Goal: Answer question/provide support

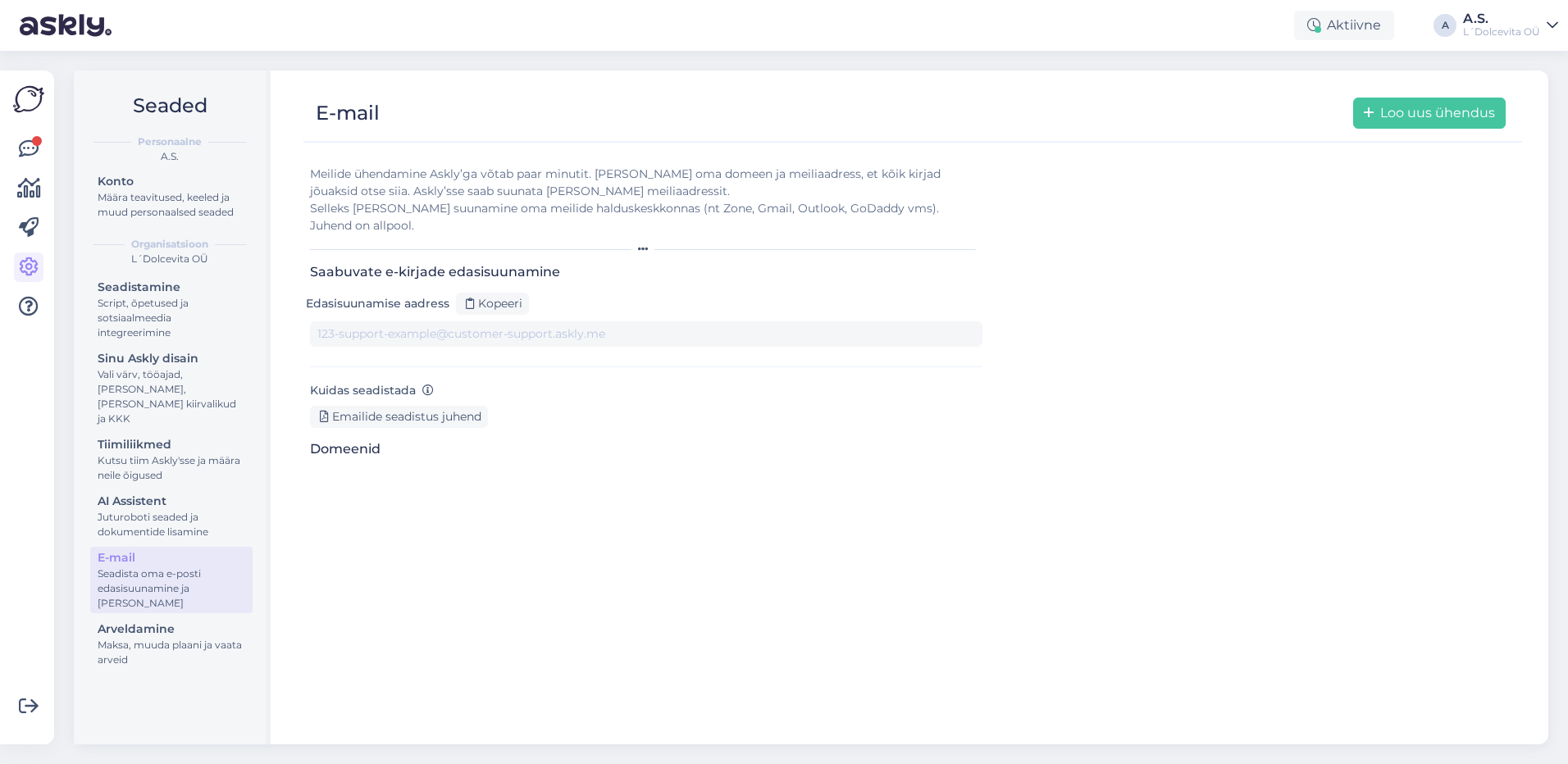
type input "[DOMAIN_NAME][EMAIL_ADDRESS][DOMAIN_NAME]"
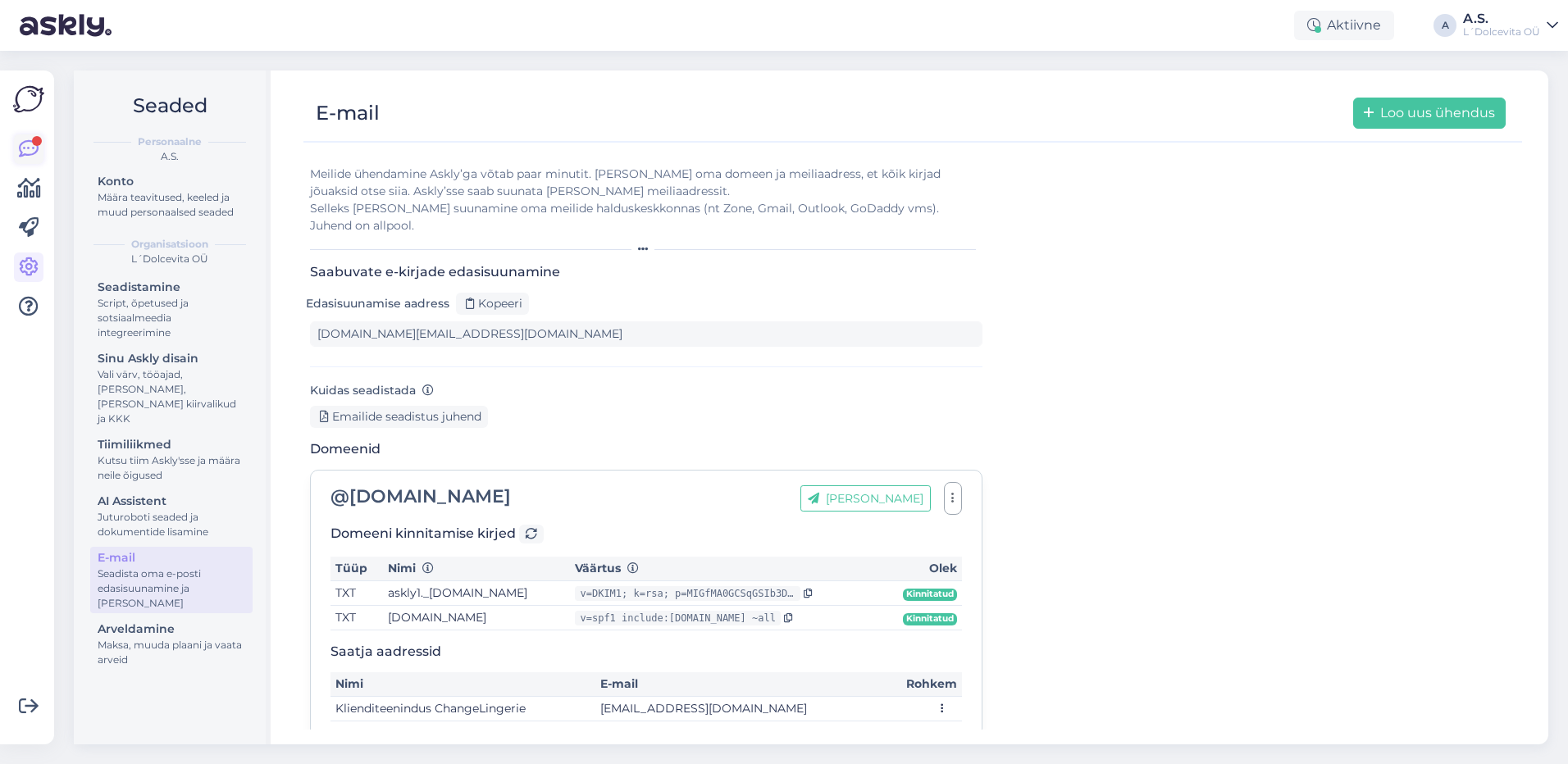
click at [22, 141] on icon at bounding box center [29, 149] width 20 height 20
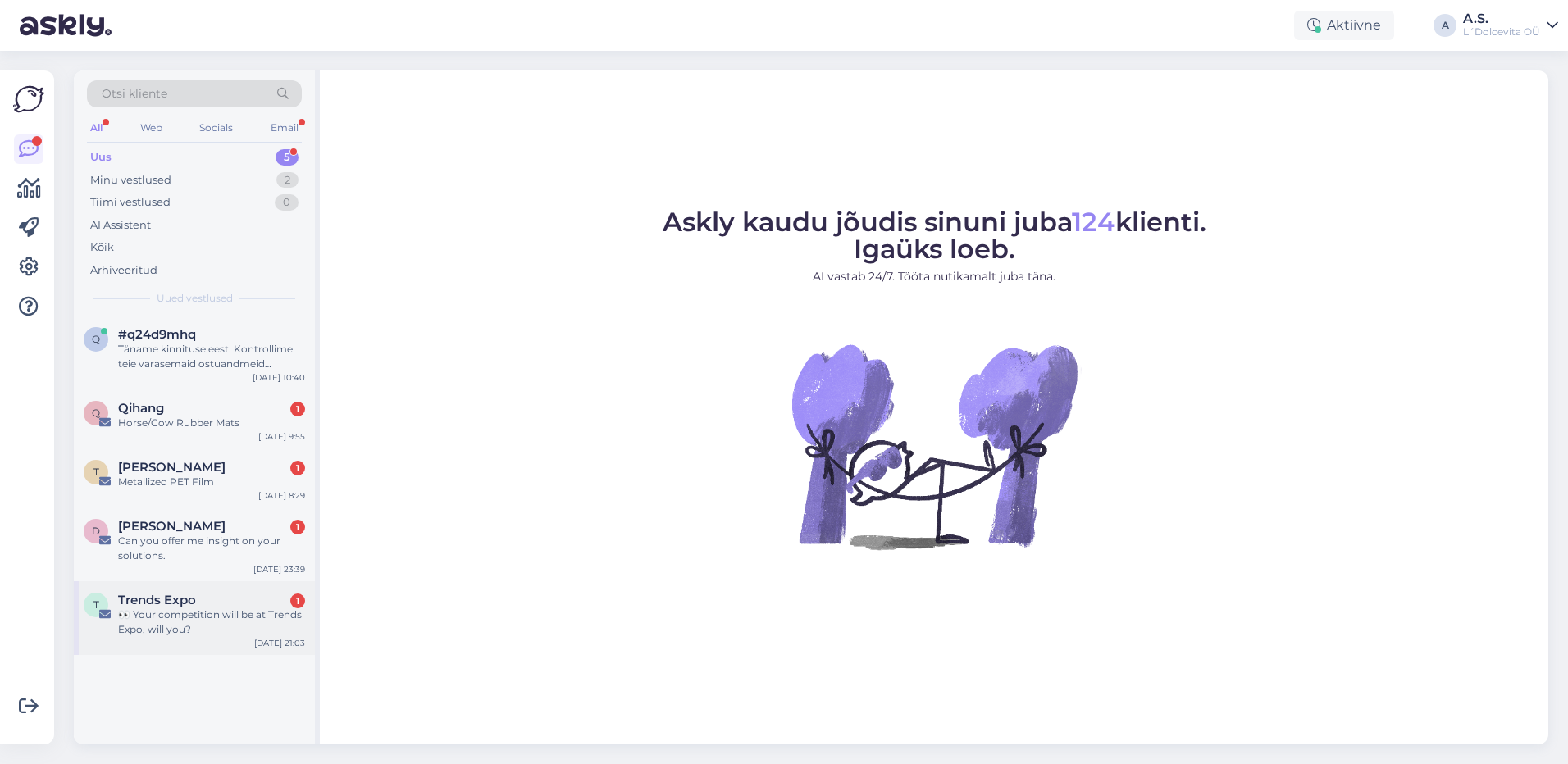
click at [211, 632] on div "👀 Your competition will be at Trends Expo, will you?" at bounding box center [211, 622] width 187 height 29
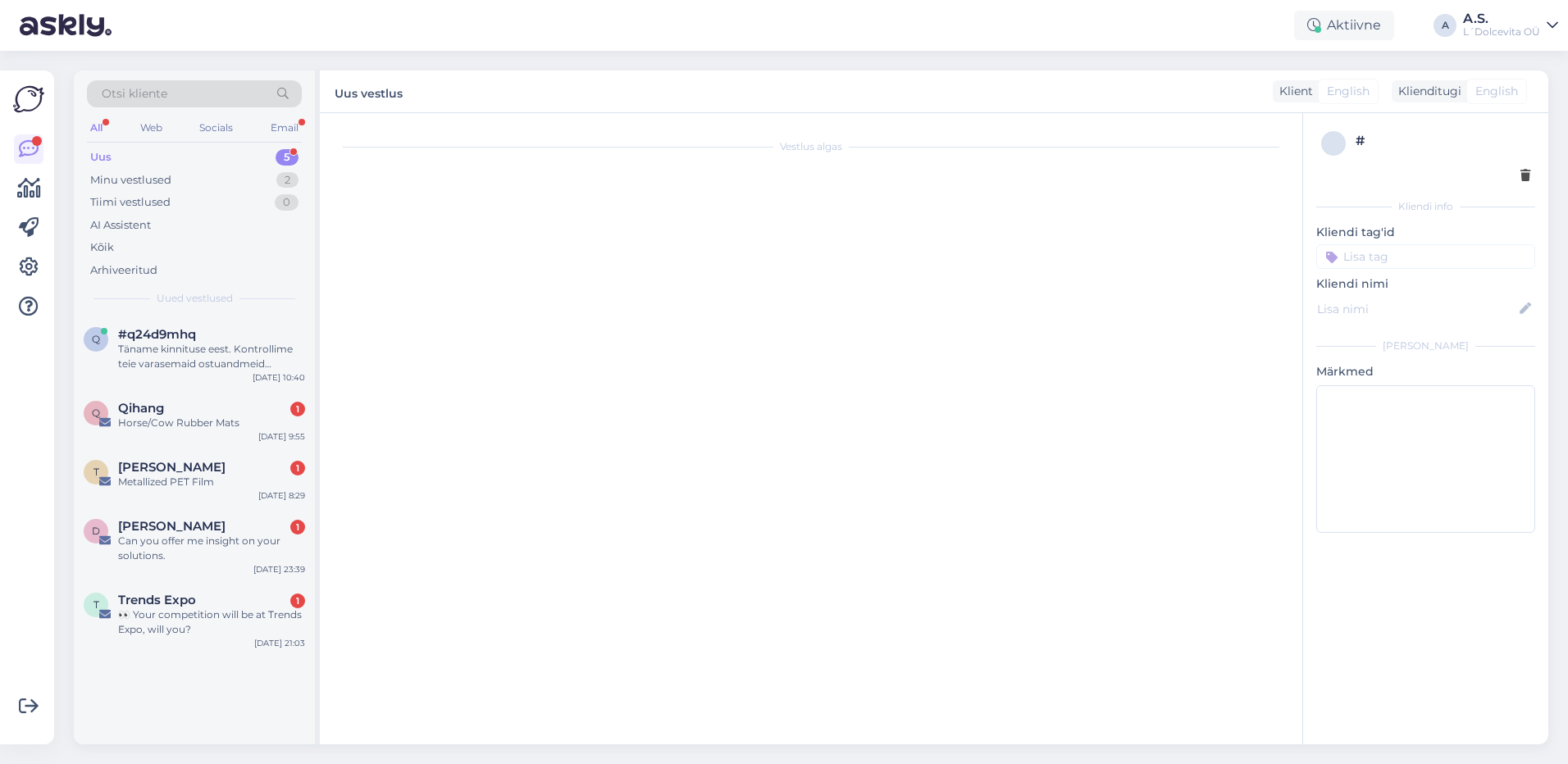
scroll to position [29, 0]
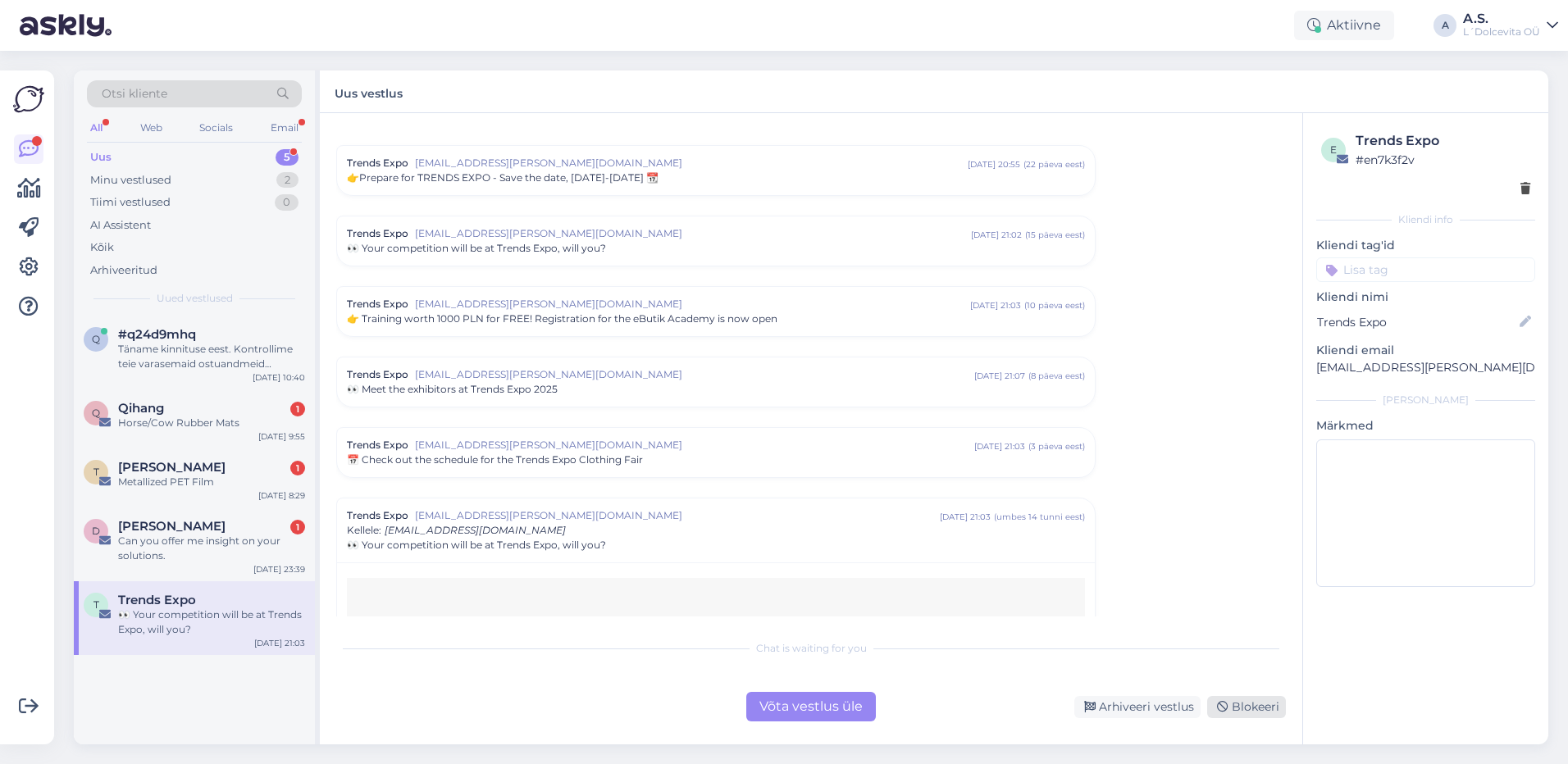
click at [1266, 705] on div "Blokeeri" at bounding box center [1246, 707] width 79 height 22
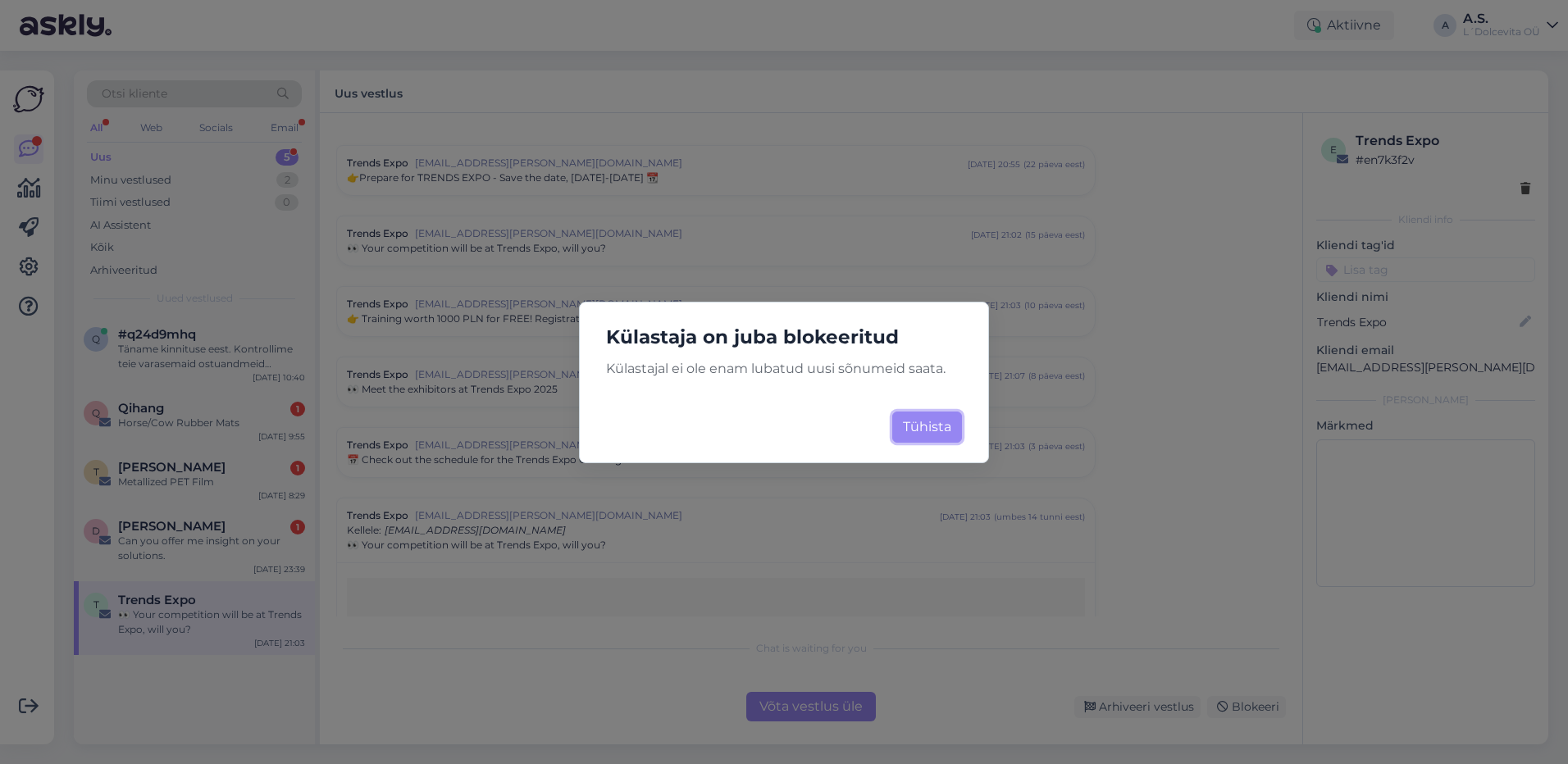
click at [942, 430] on button "Tühista" at bounding box center [927, 427] width 70 height 31
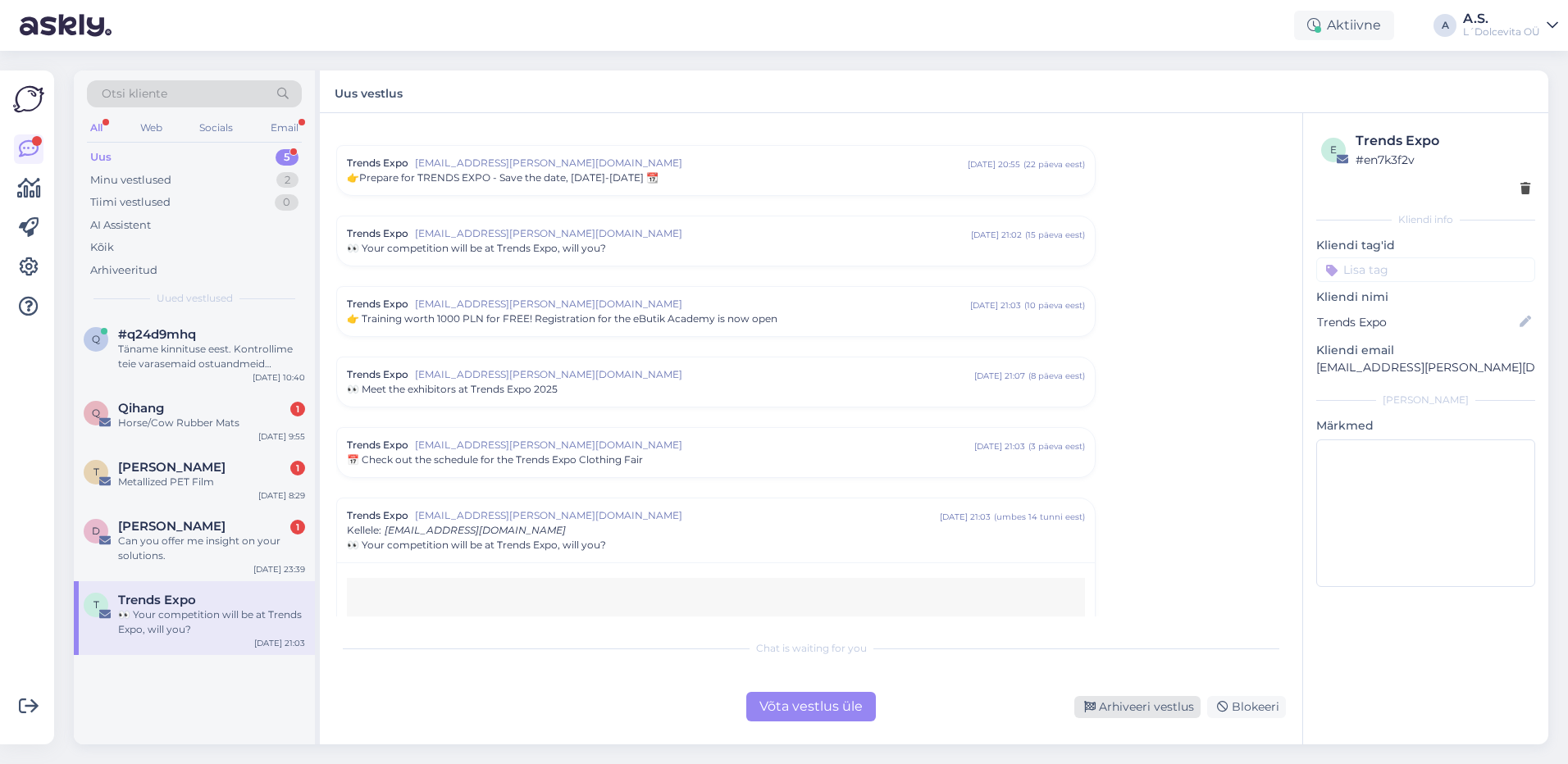
click at [1156, 706] on div "Arhiveeri vestlus" at bounding box center [1137, 707] width 126 height 22
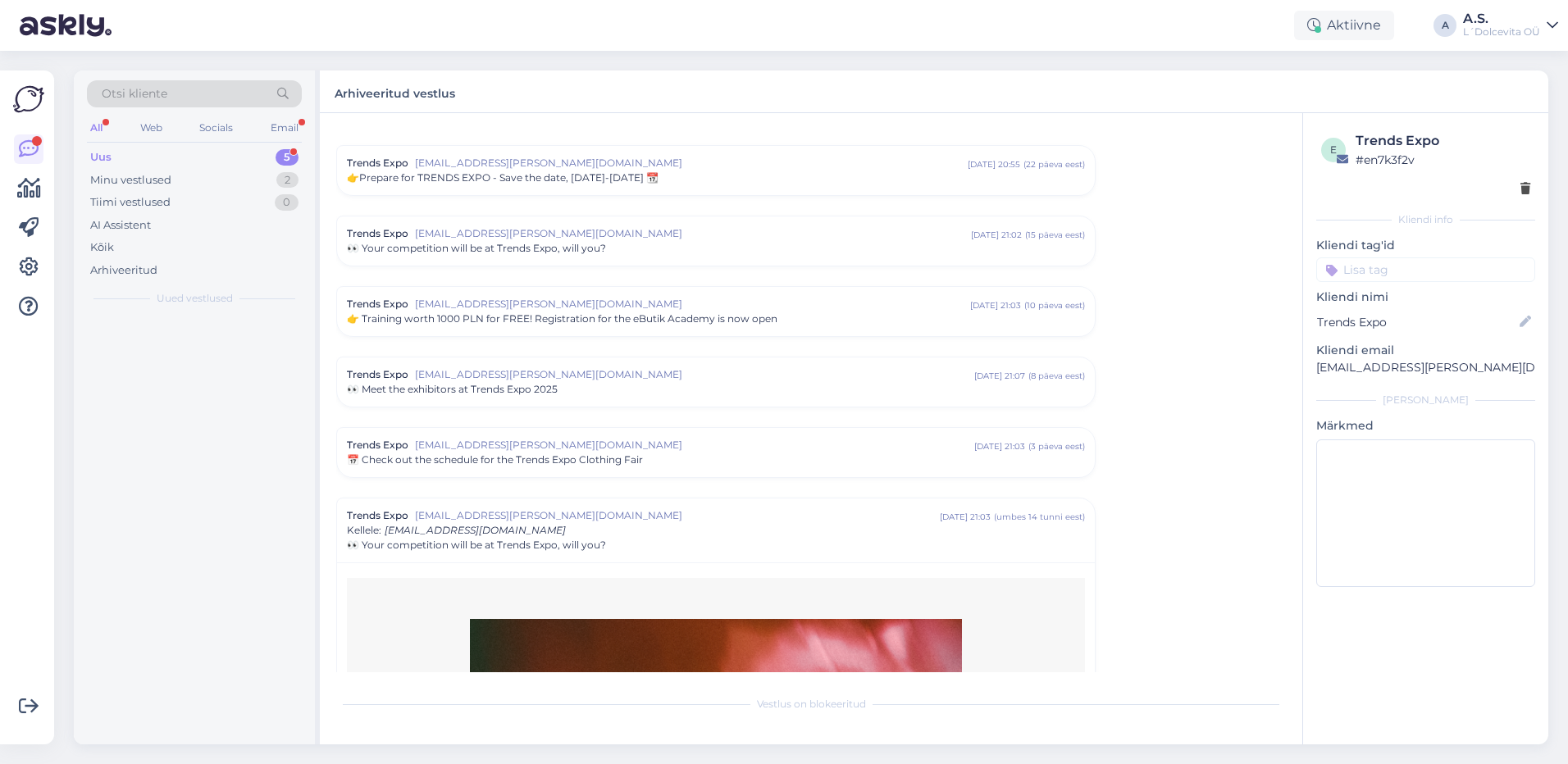
scroll to position [397, 0]
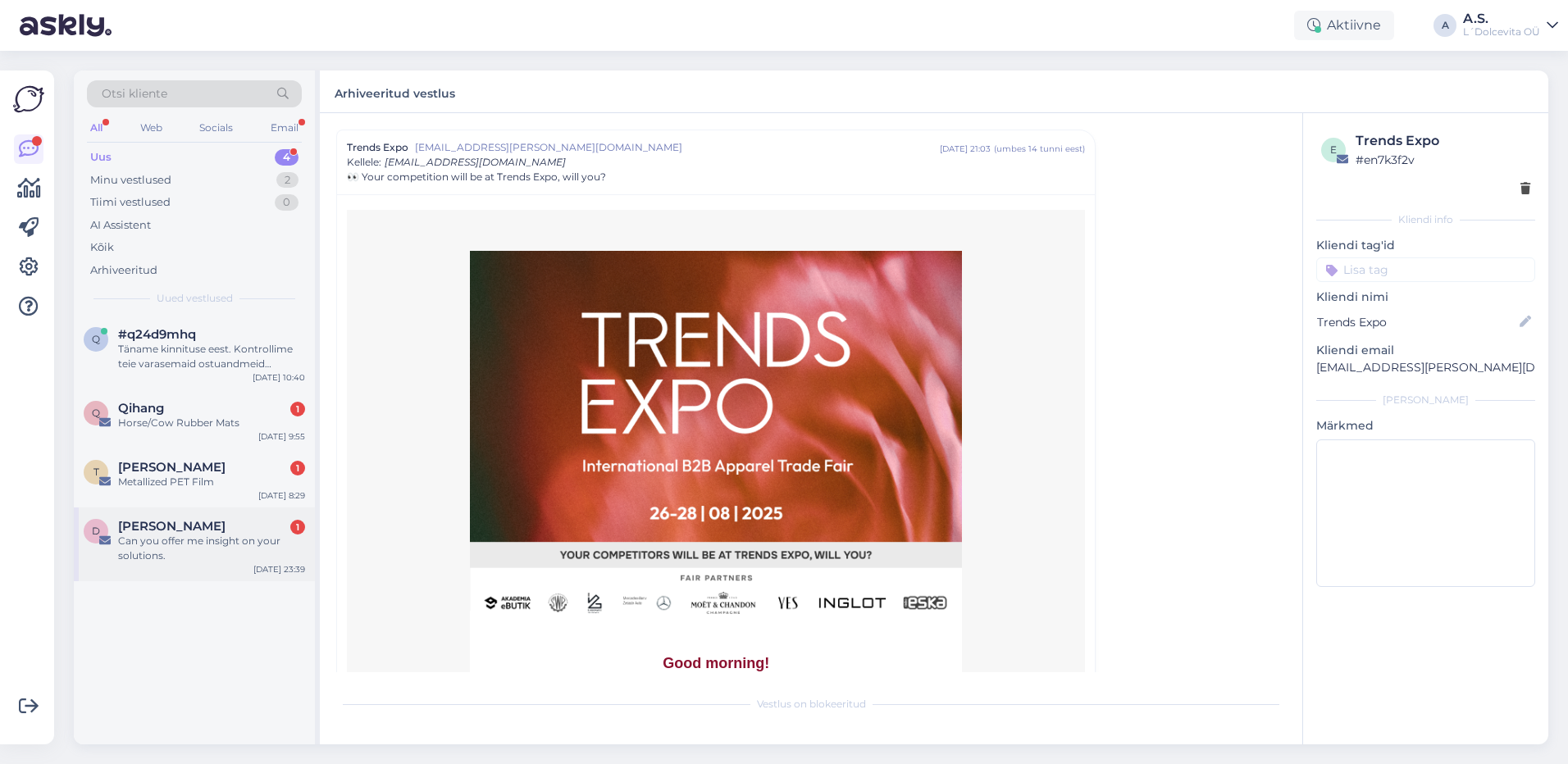
click at [205, 549] on div "Can you offer me insight on your solutions." at bounding box center [211, 548] width 187 height 29
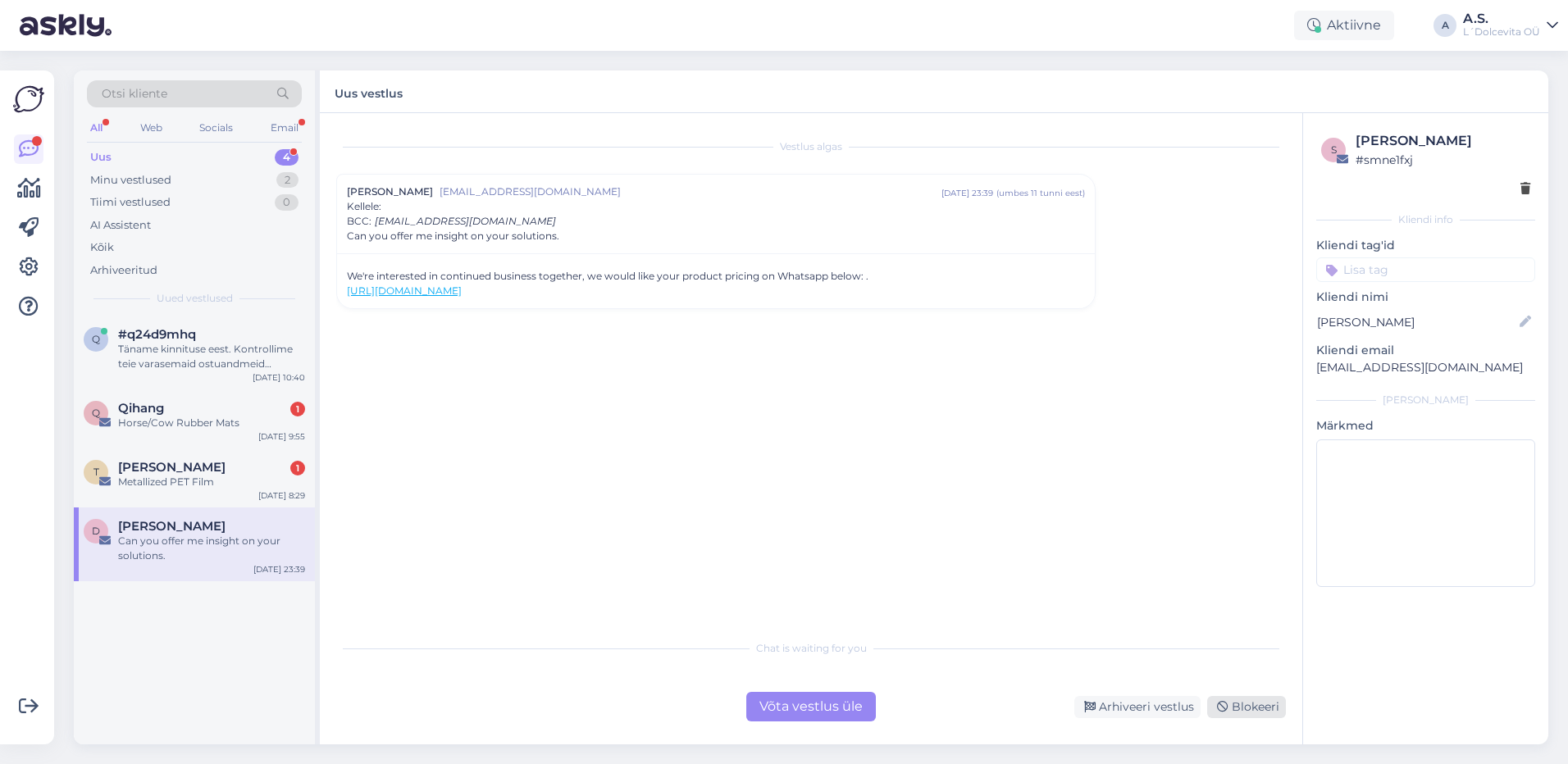
click at [1253, 710] on div "Blokeeri" at bounding box center [1246, 707] width 79 height 22
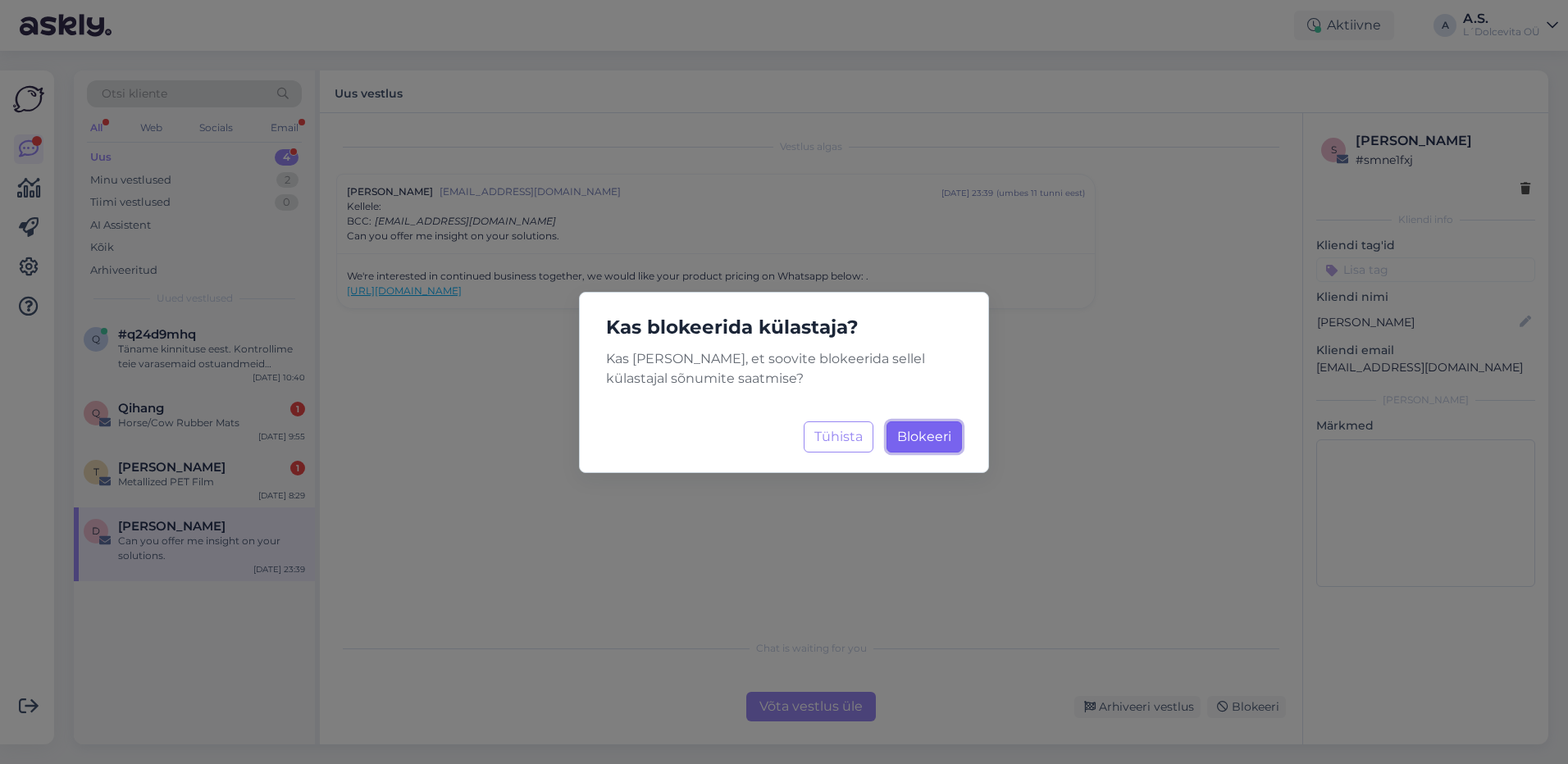
click at [904, 431] on span "Blokeeri" at bounding box center [924, 436] width 54 height 15
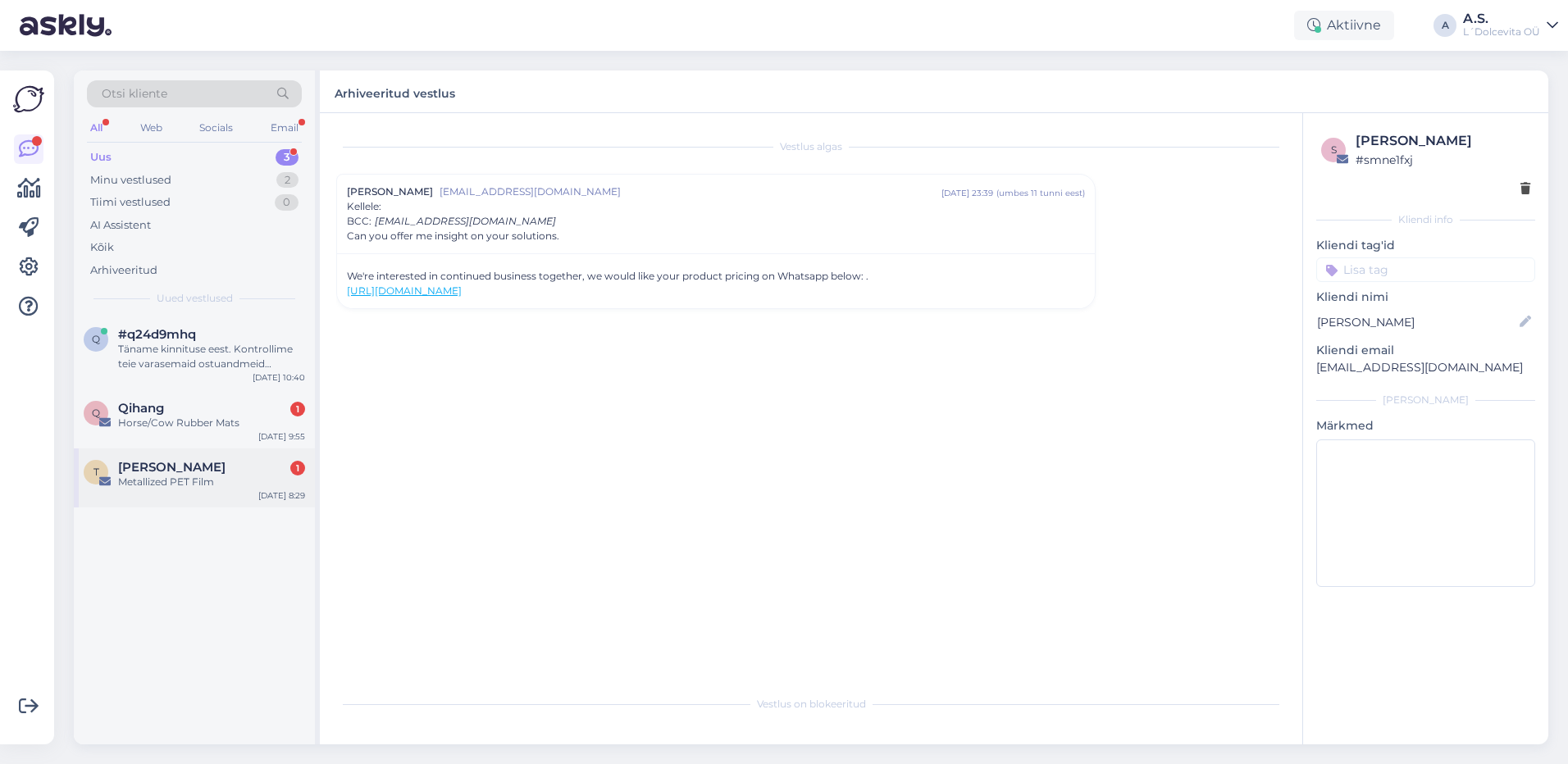
click at [272, 480] on div "Metallized PET Film" at bounding box center [211, 482] width 187 height 15
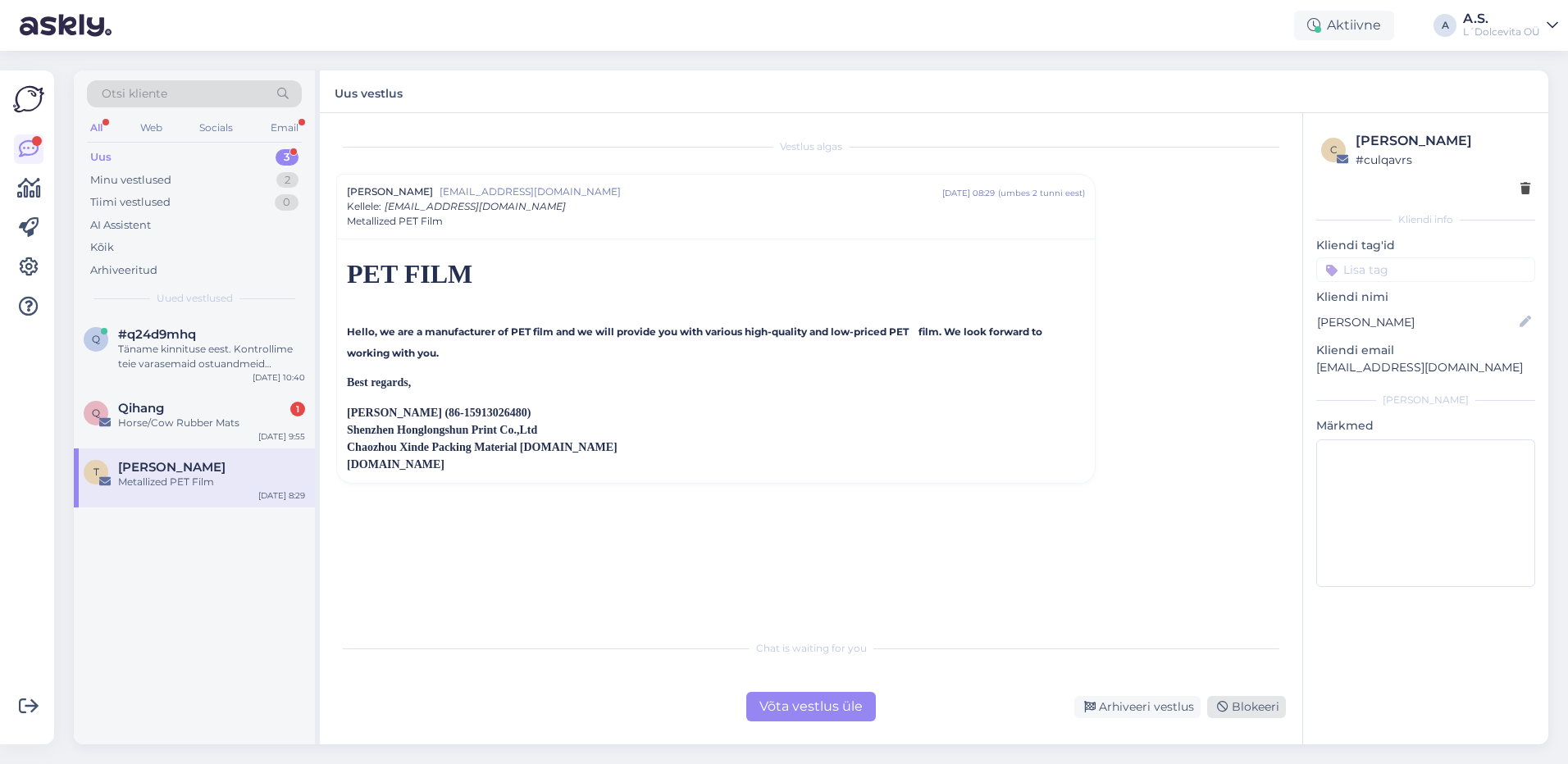
click at [1253, 709] on div "Blokeeri" at bounding box center [1246, 707] width 79 height 22
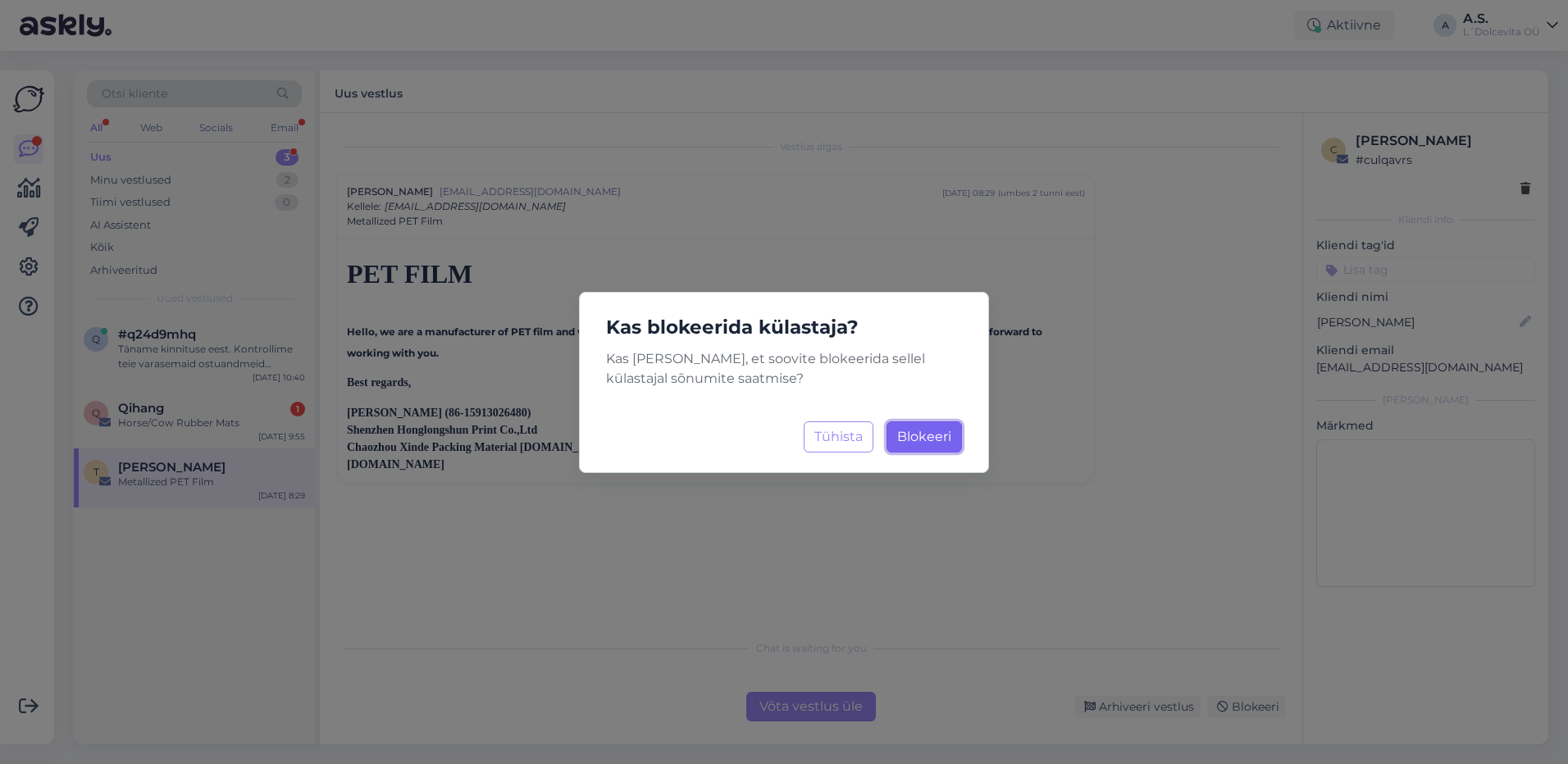
click at [918, 444] on button "Blokeeri Laadimine..." at bounding box center [924, 436] width 76 height 31
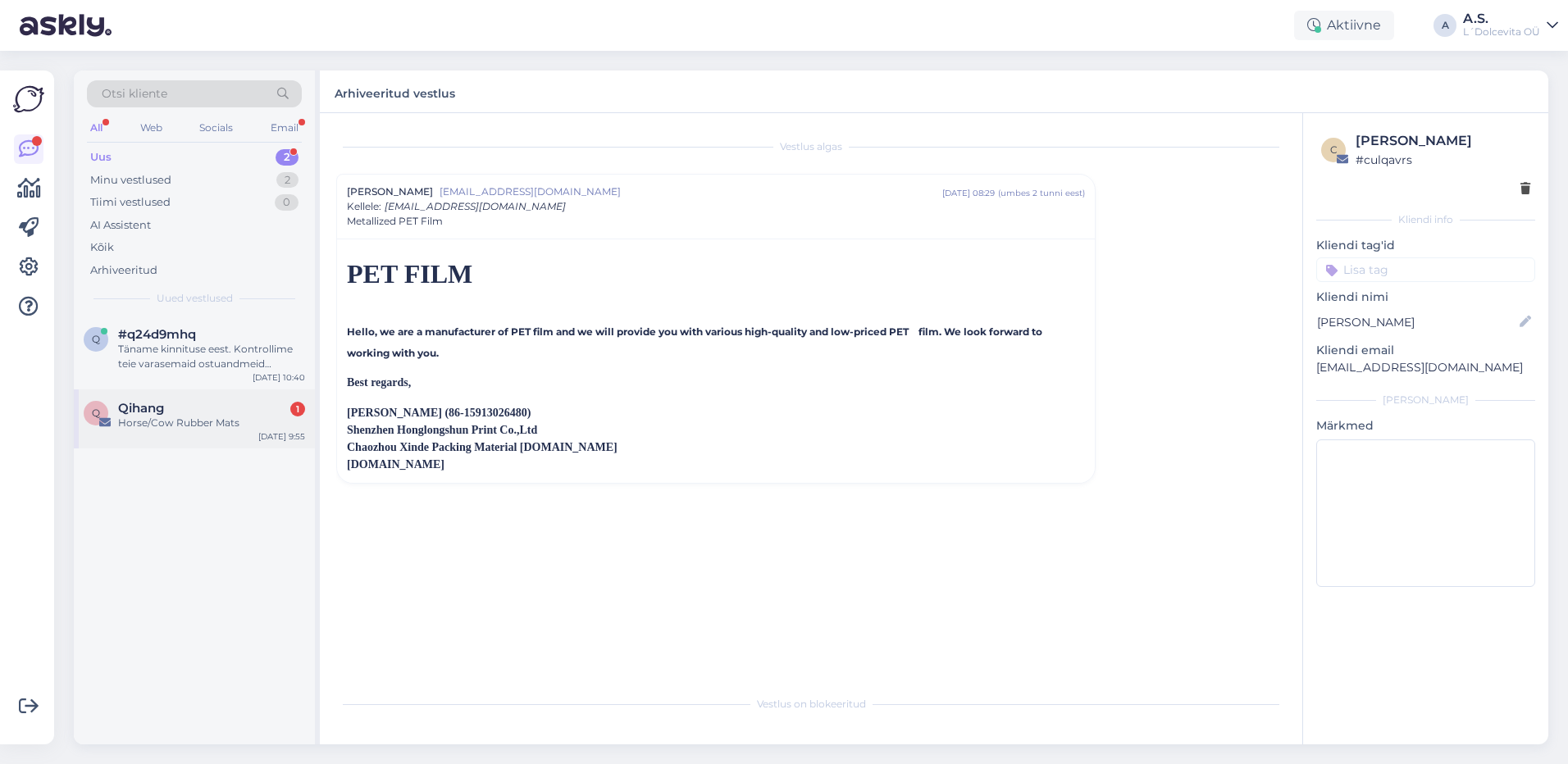
click at [218, 419] on div "Horse/Cow Rubber Mats" at bounding box center [211, 423] width 187 height 15
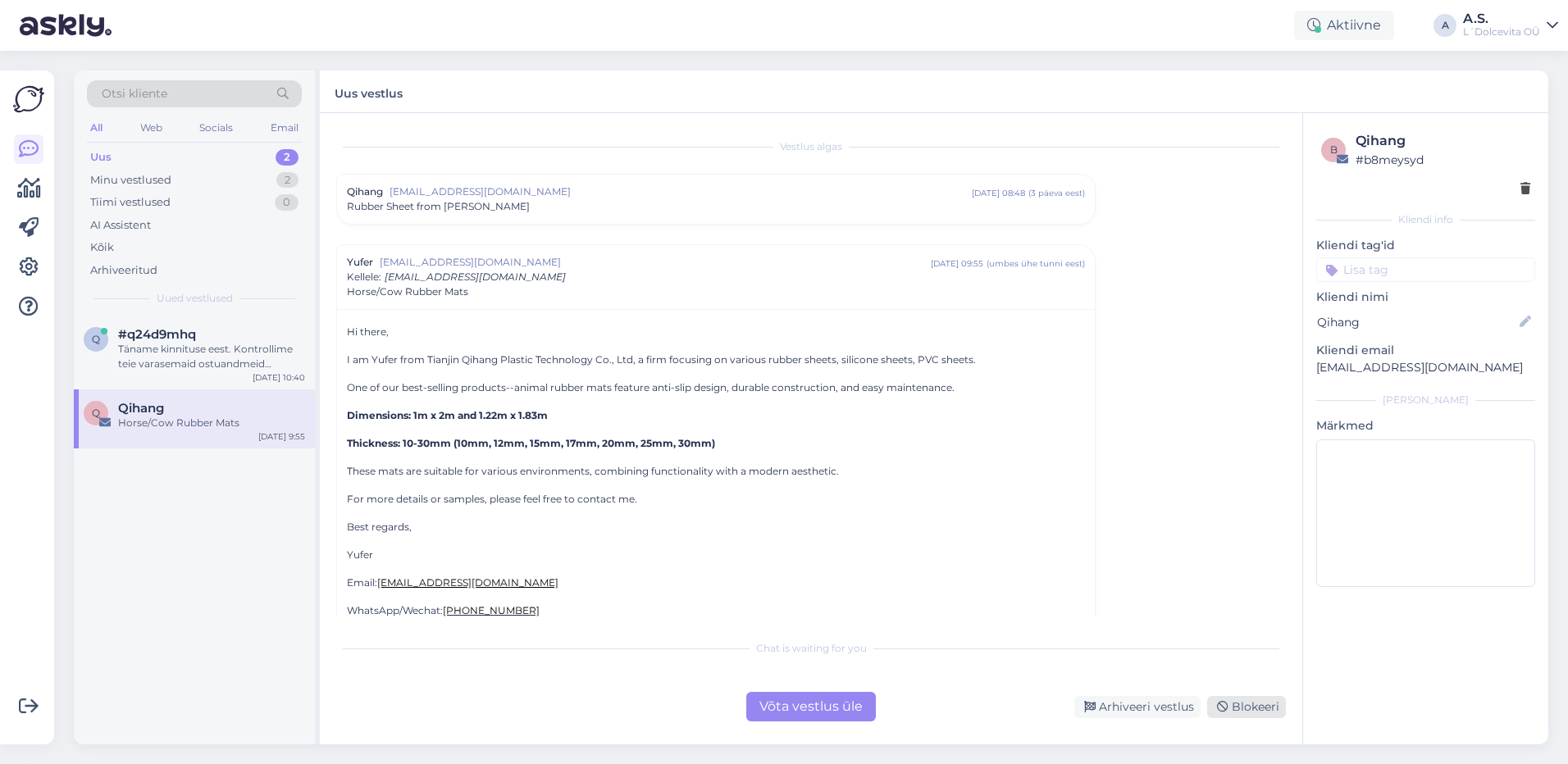
click at [1257, 703] on div "Blokeeri" at bounding box center [1246, 707] width 79 height 22
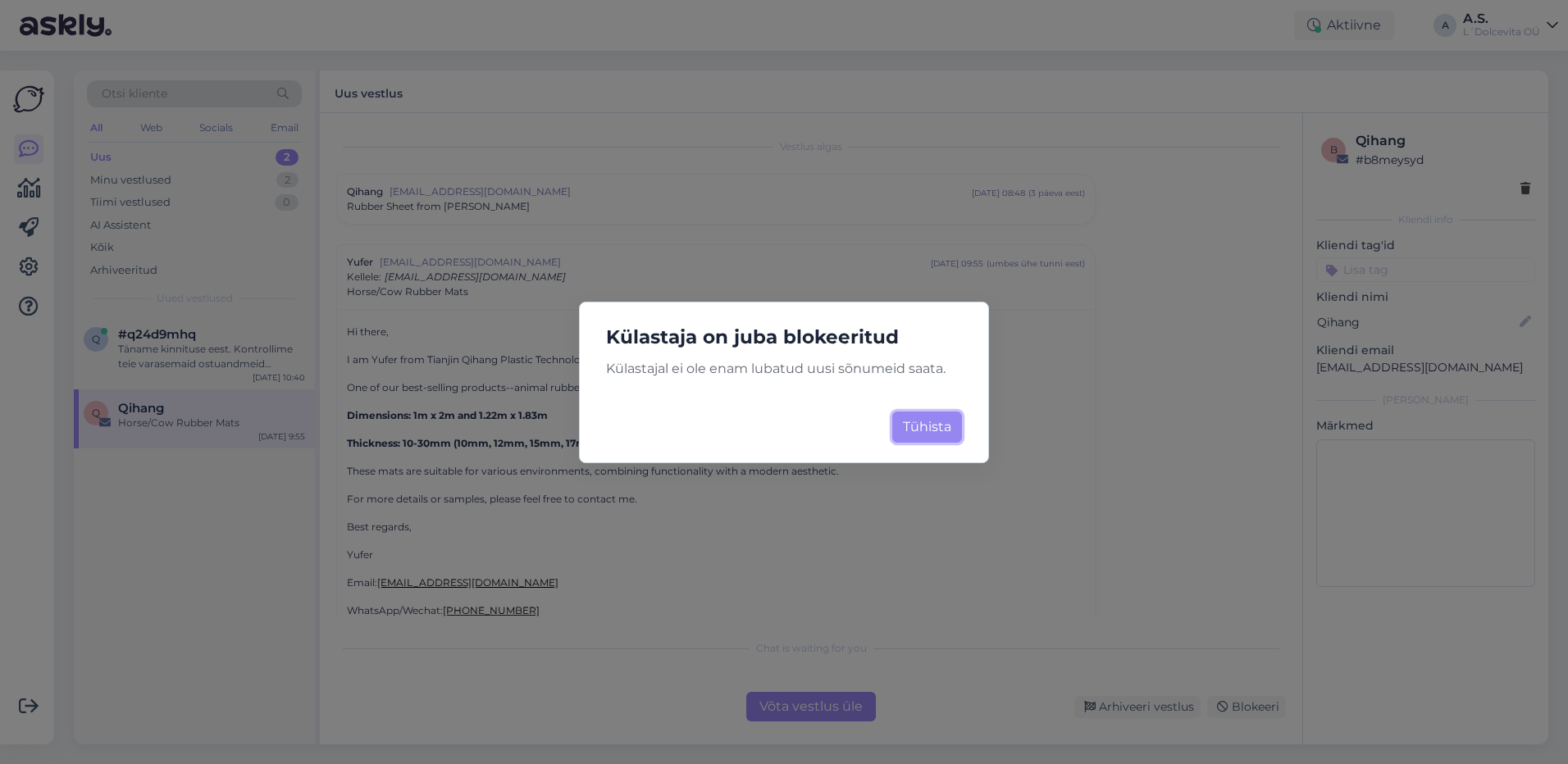
click at [919, 426] on button "Tühista" at bounding box center [927, 427] width 70 height 31
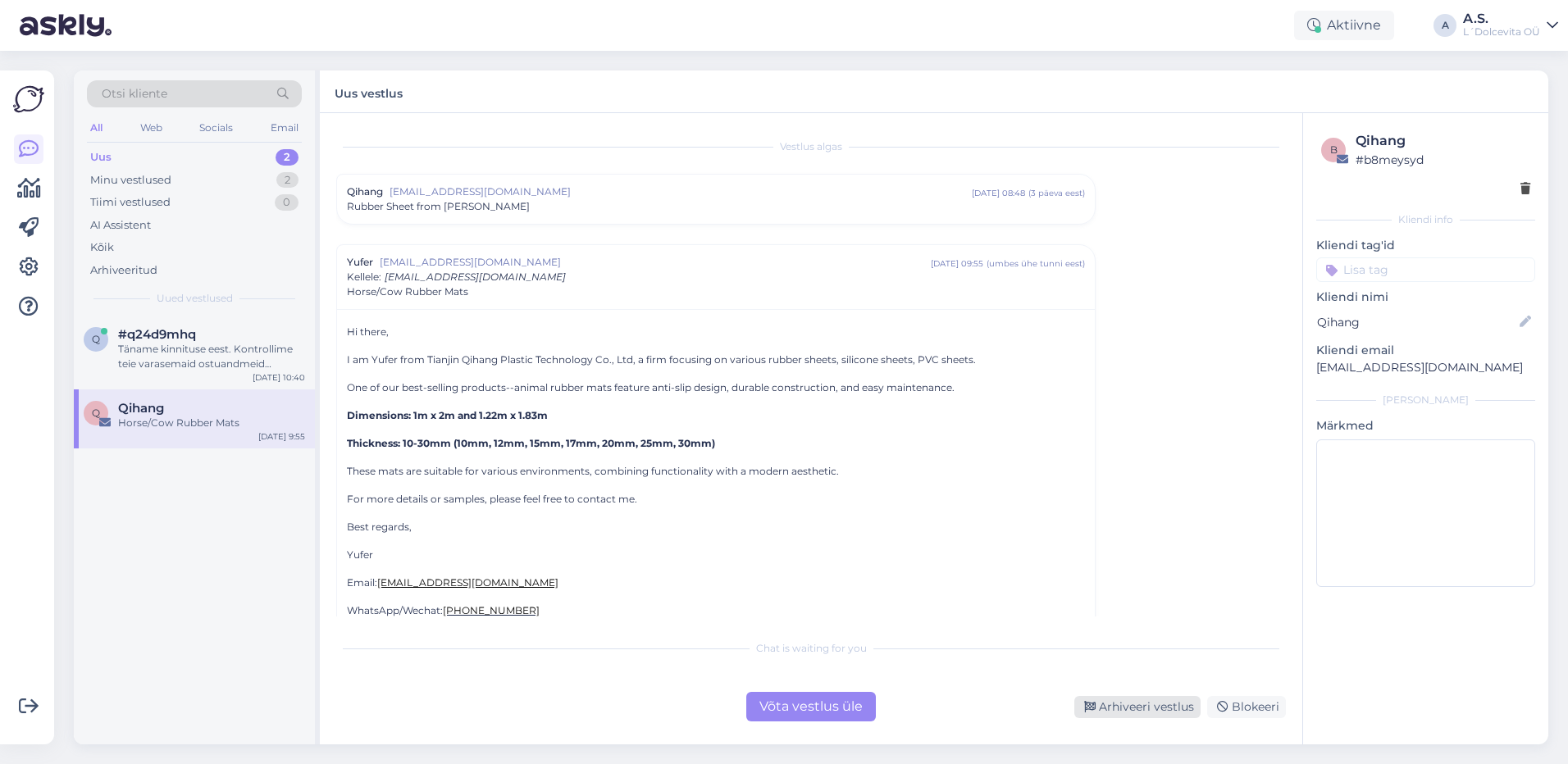
click at [1108, 702] on div "Arhiveeri vestlus" at bounding box center [1137, 707] width 126 height 22
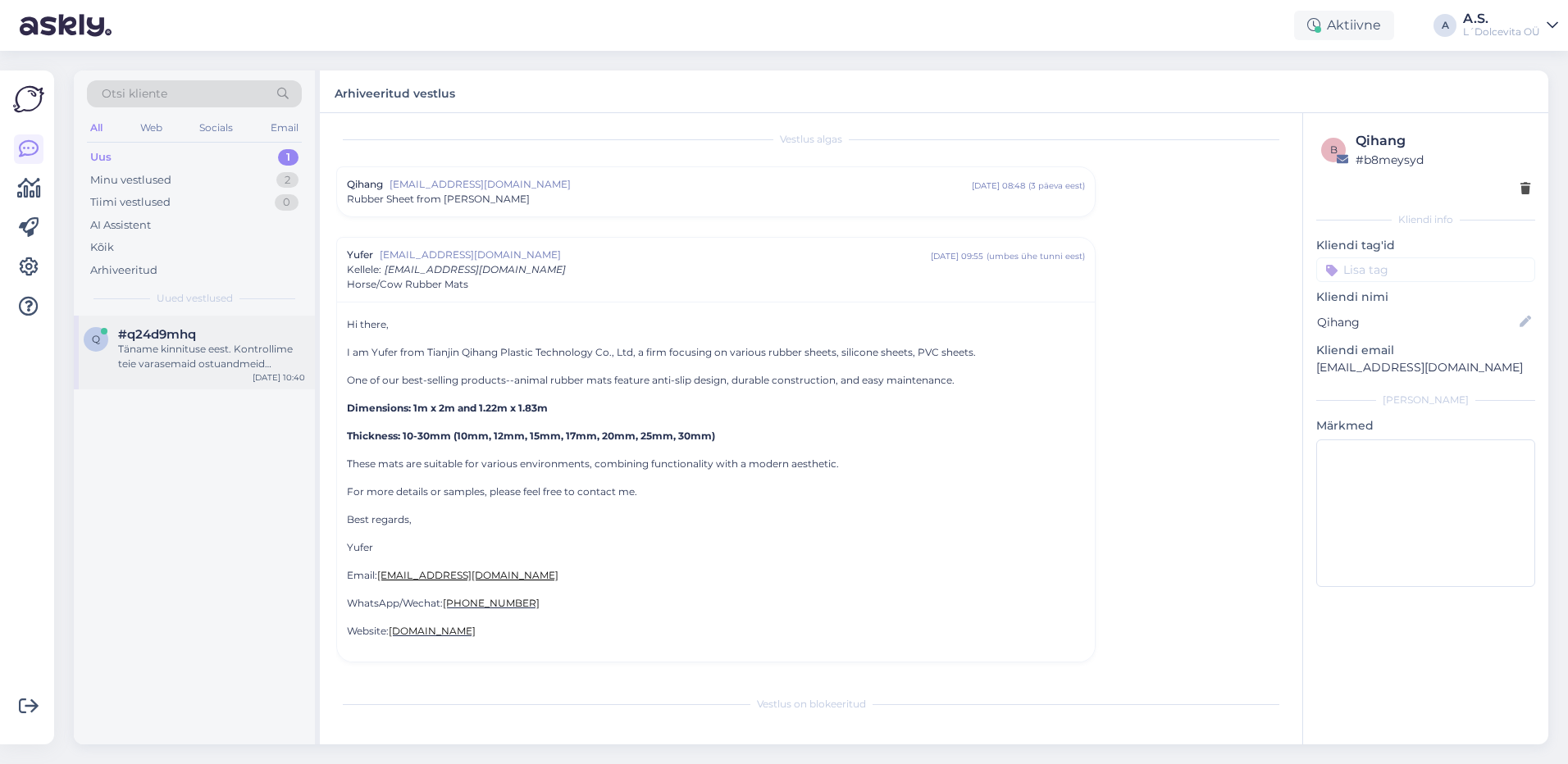
click at [246, 319] on div "q #q24d9mhq Täname kinnituse eest. Kontrollime teie varasemaid ostuandmeid süst…" at bounding box center [195, 353] width 241 height 74
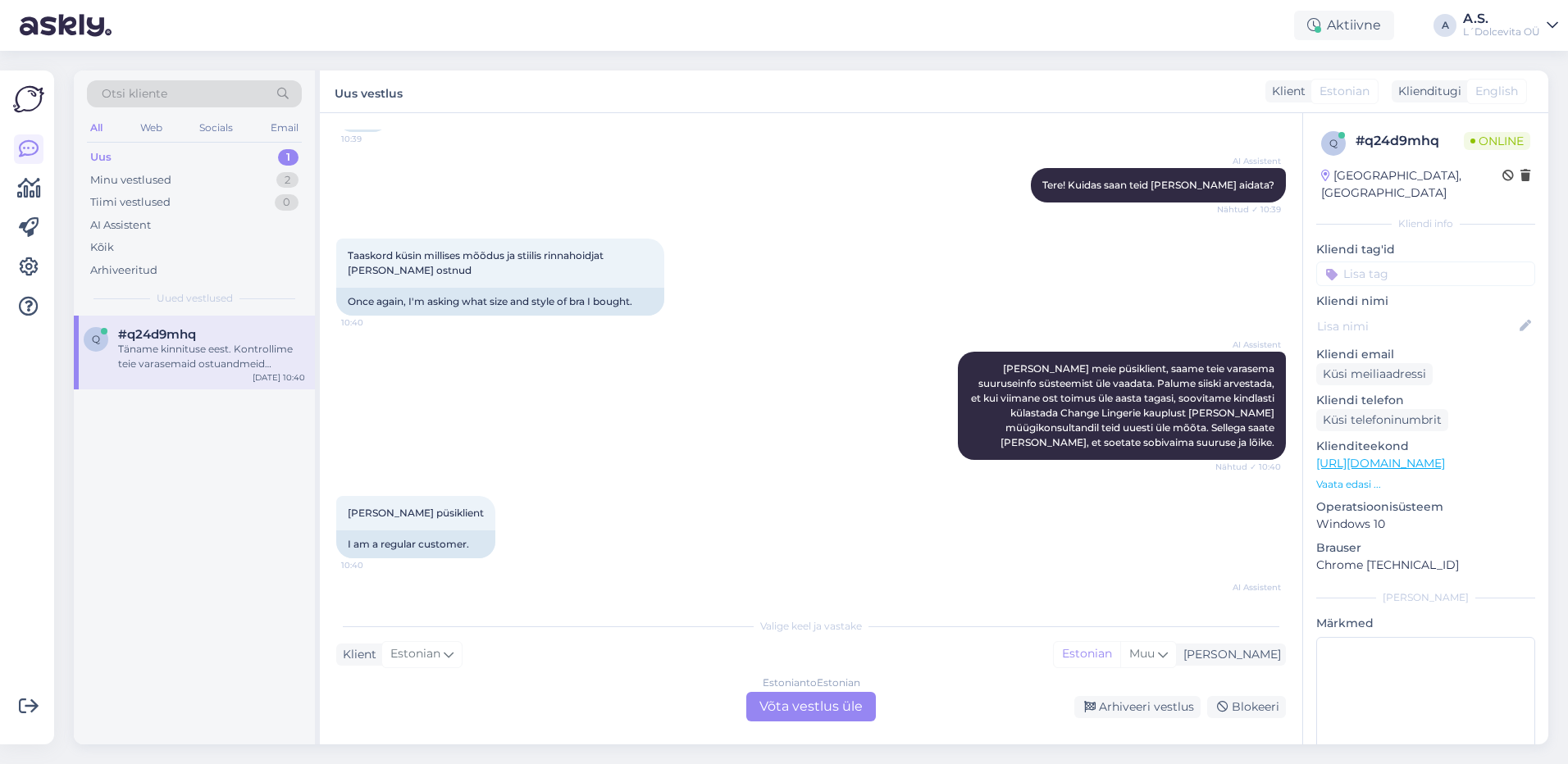
scroll to position [214, 0]
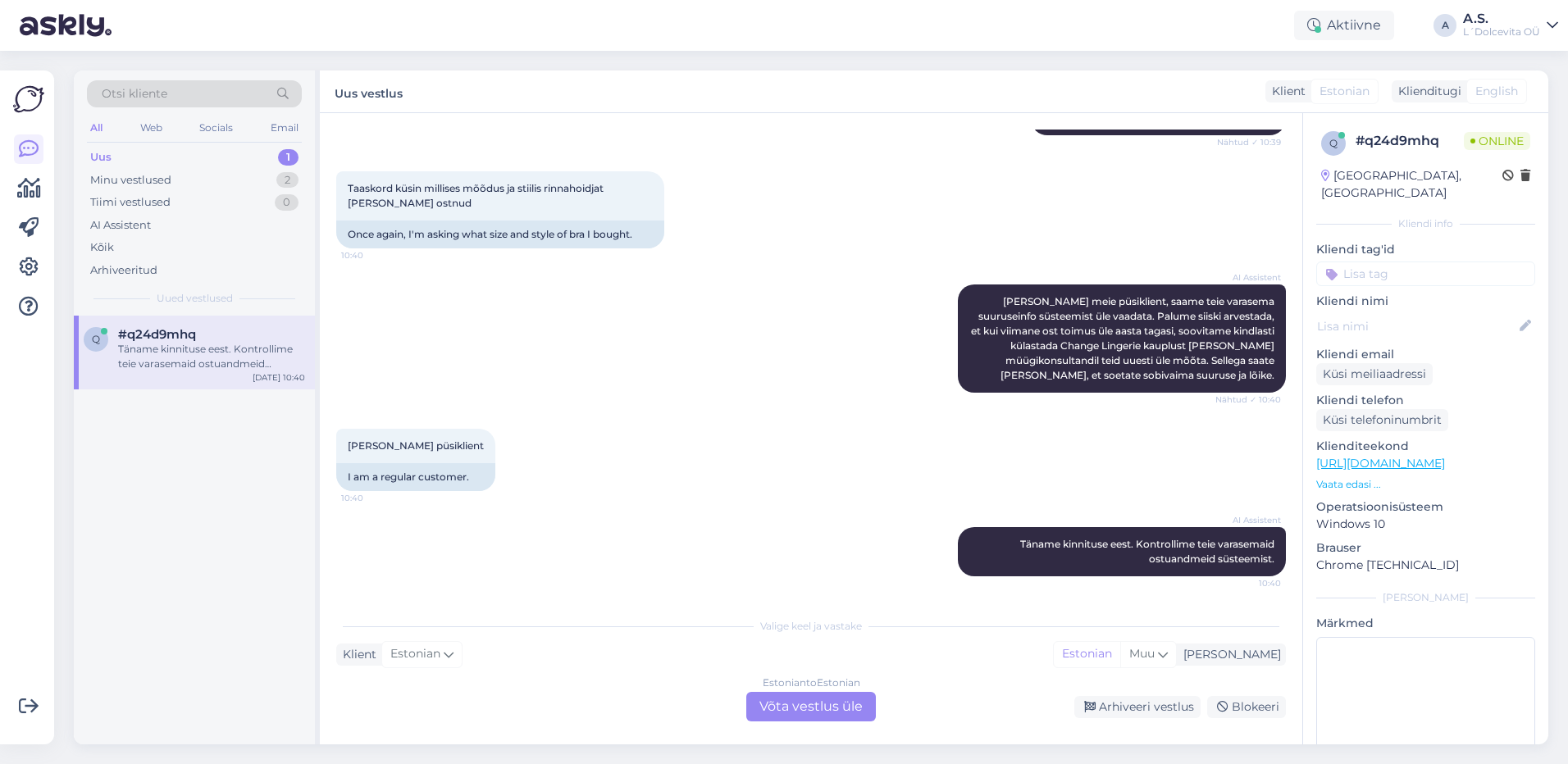
click at [824, 702] on div "Estonian to Estonian Võta vestlus üle" at bounding box center [810, 706] width 129 height 29
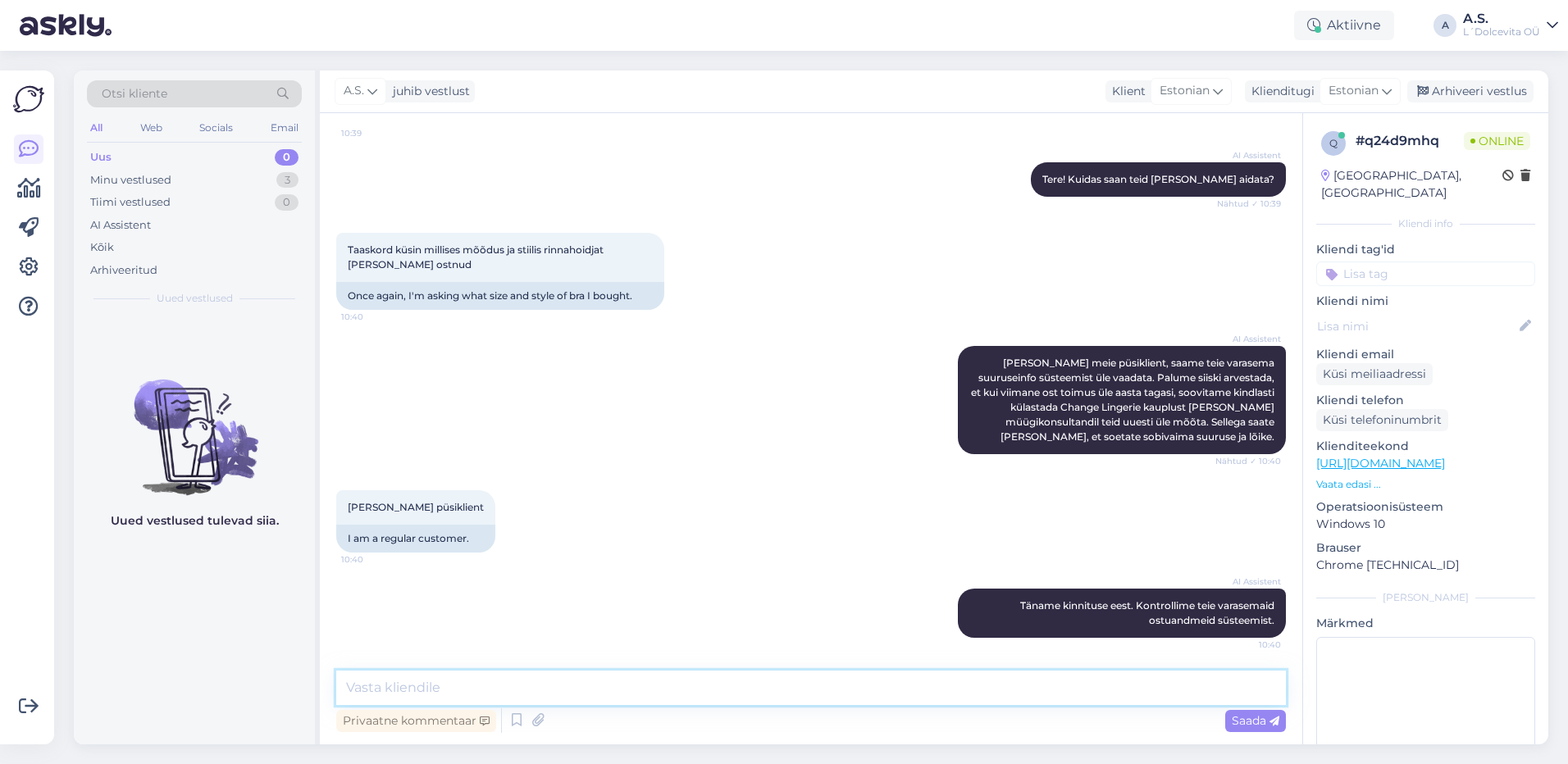
click at [560, 686] on textarea at bounding box center [811, 688] width 950 height 35
type textarea "Selleks et kontrollida teie ostusid, [PERSON_NAME] nime, e-maili [PERSON_NAME] …"
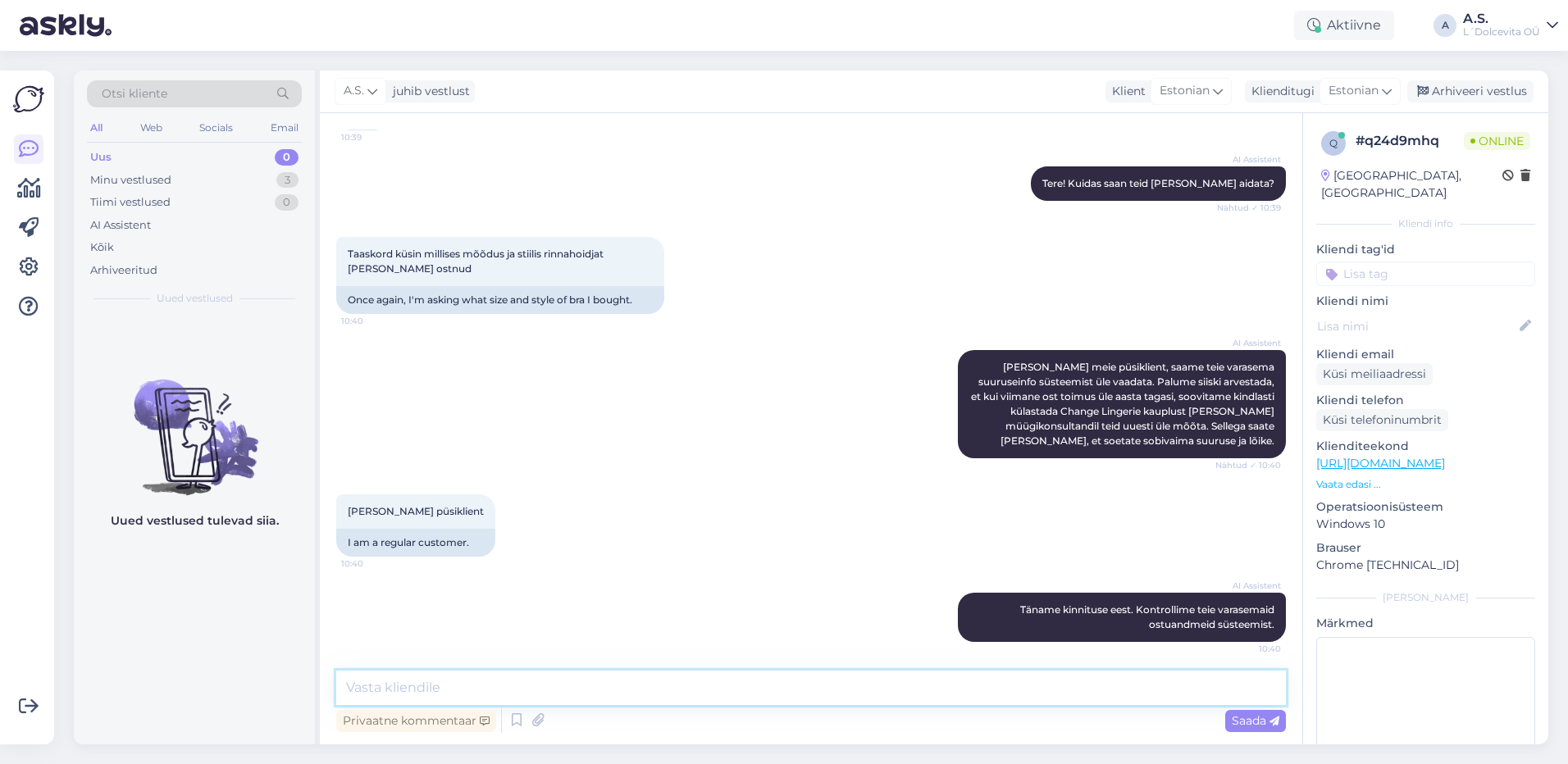
scroll to position [237, 0]
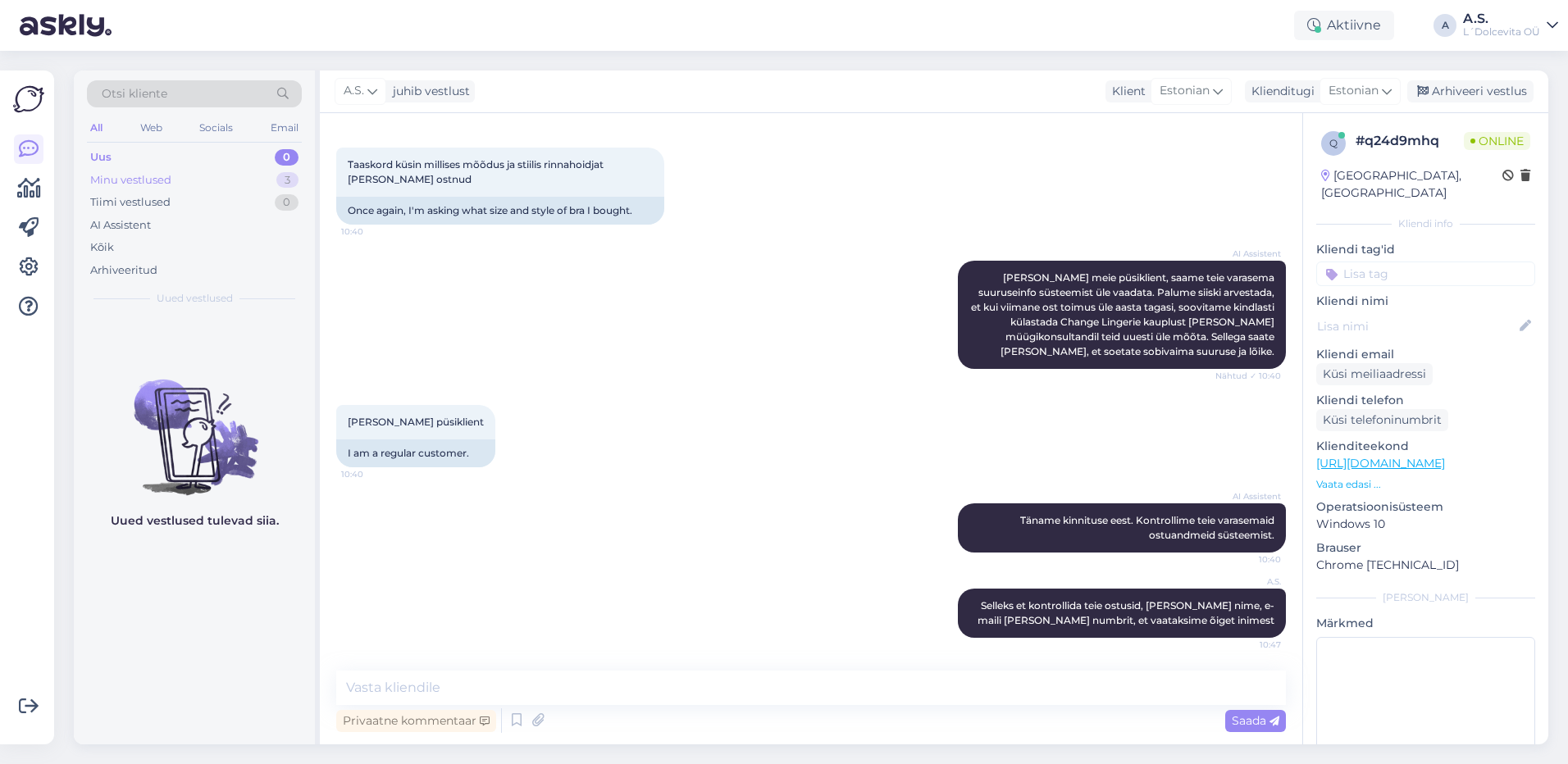
click at [112, 186] on div "Minu vestlused" at bounding box center [130, 180] width 81 height 16
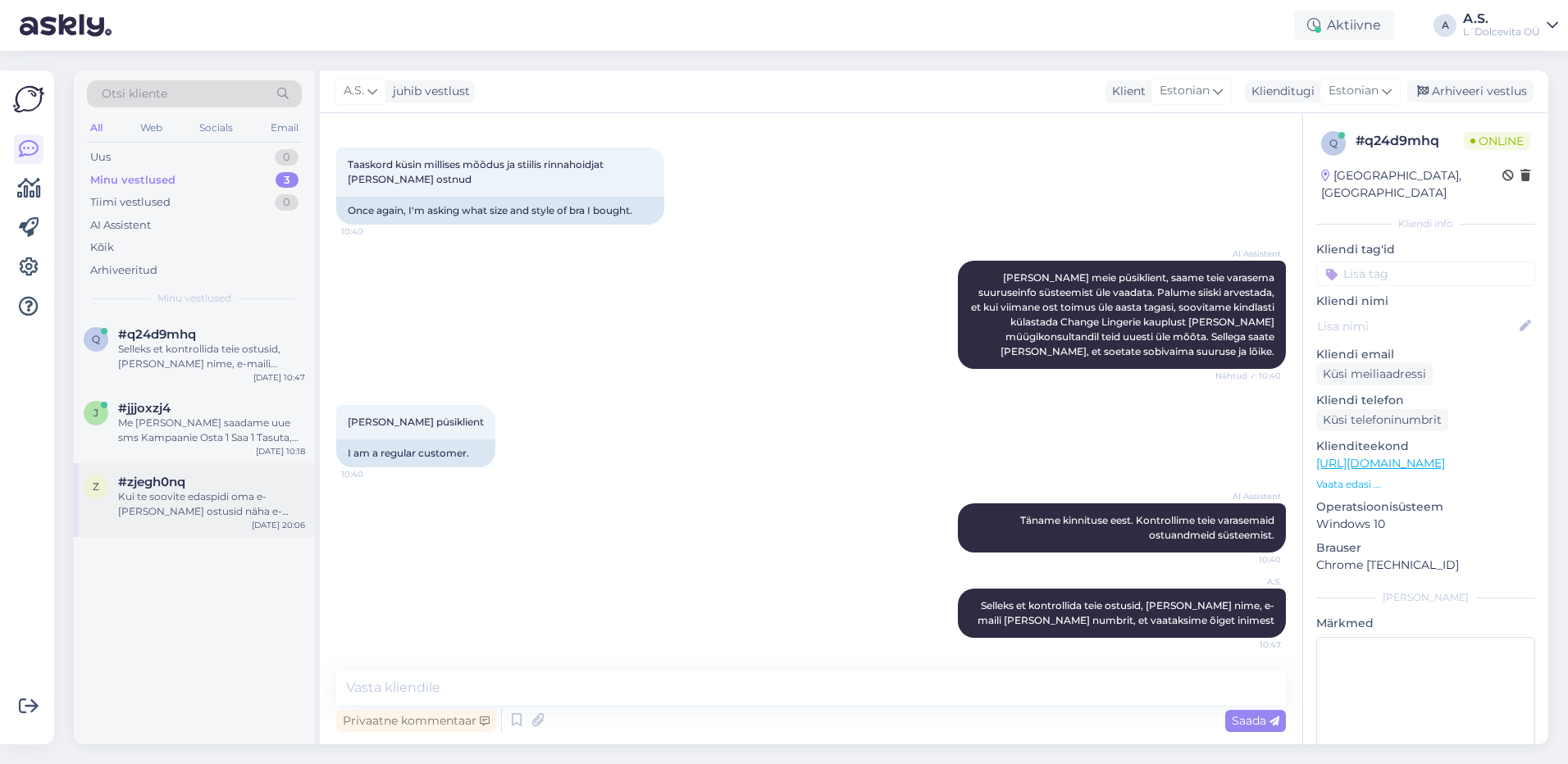
click at [198, 490] on div "Kui te soovite edaspidi oma e-[PERSON_NAME] ostusid näha e-[PERSON_NAME] konto …" at bounding box center [211, 503] width 187 height 29
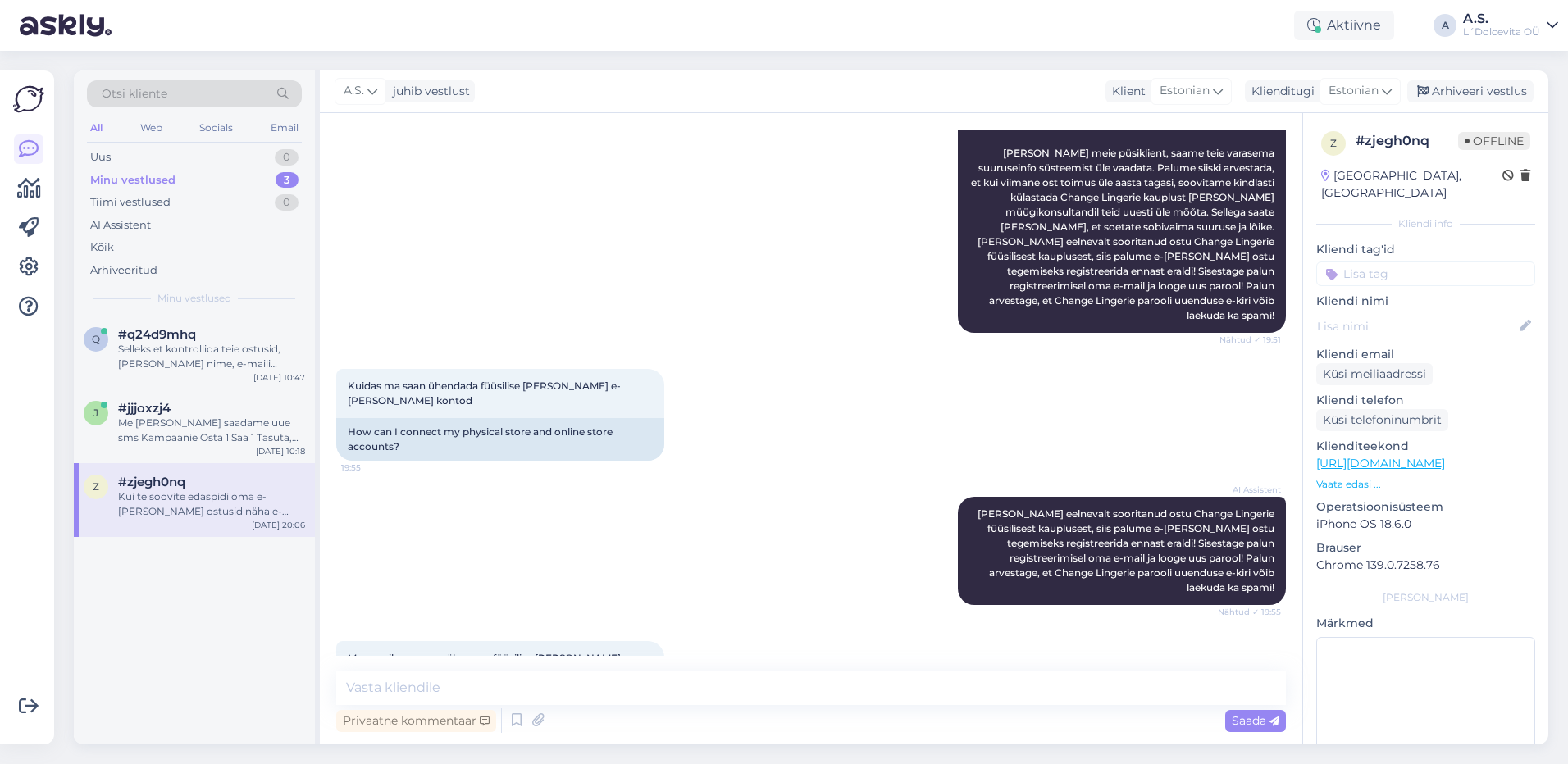
scroll to position [744, 0]
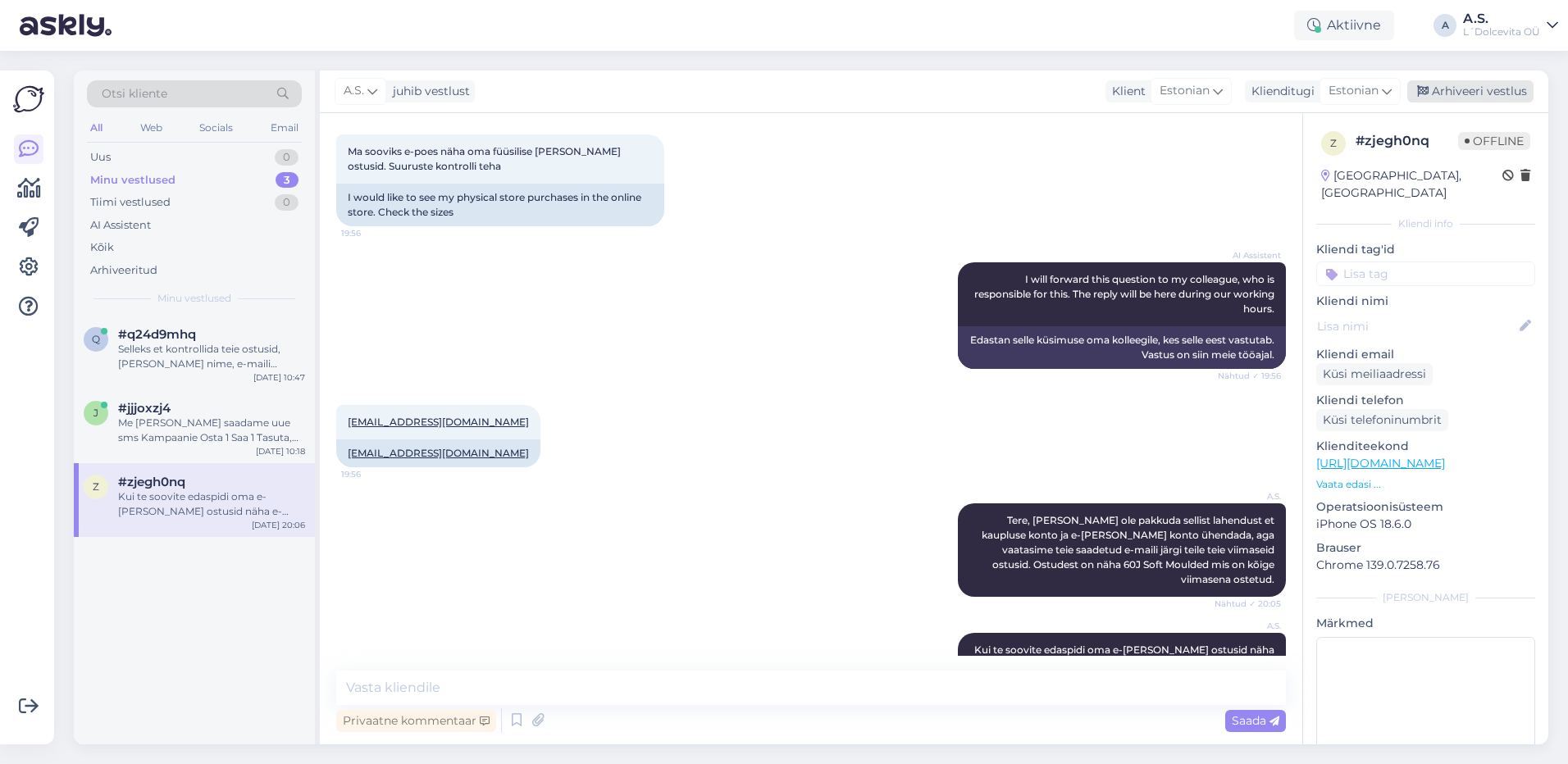
click at [1468, 95] on div "Arhiveeri vestlus" at bounding box center [1470, 91] width 126 height 22
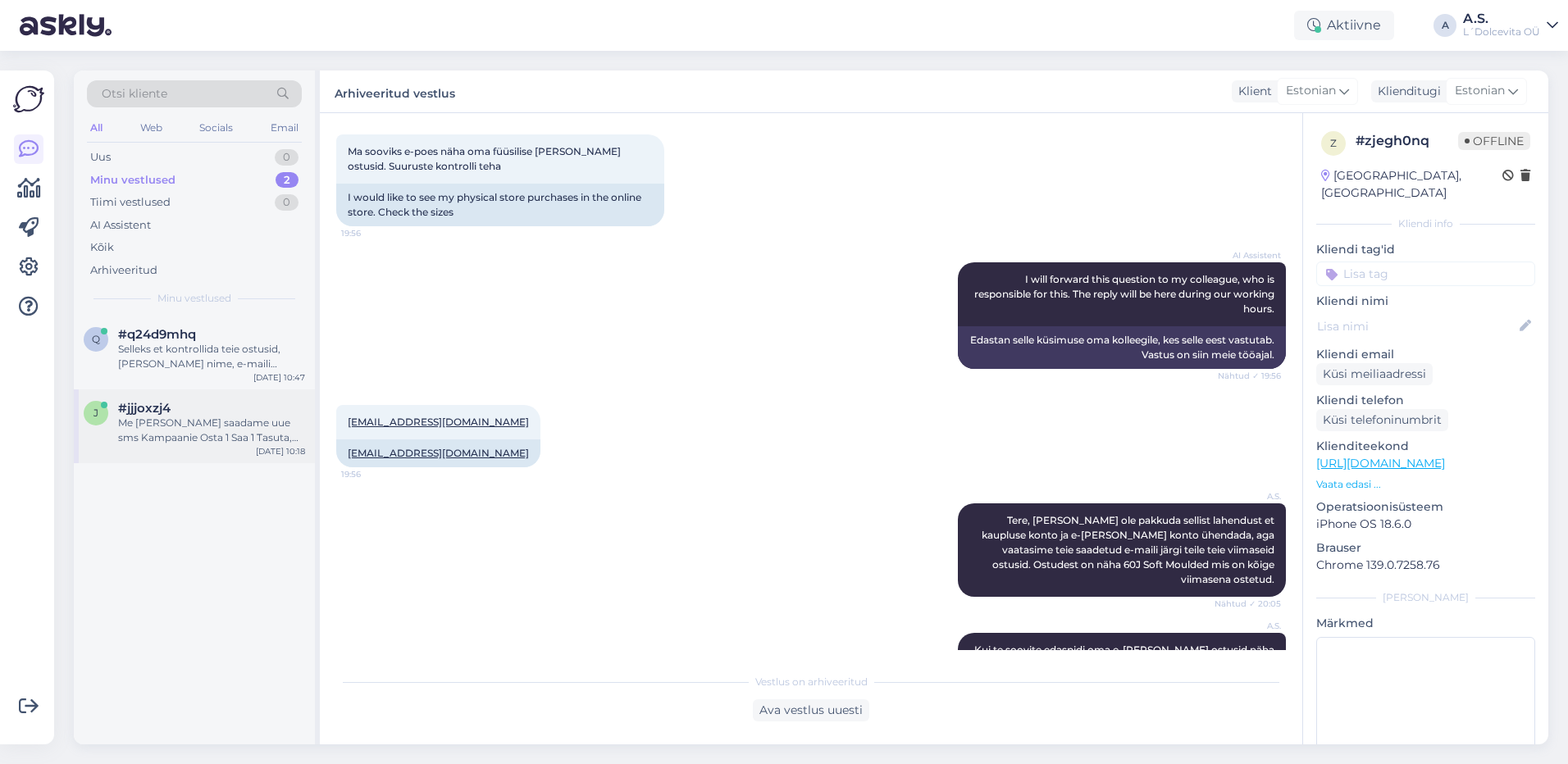
click at [220, 420] on div "Me [PERSON_NAME] saadame uue sms Kampaanie Osta 1 Saa 1 Tasuta, palun andke tea…" at bounding box center [211, 430] width 187 height 29
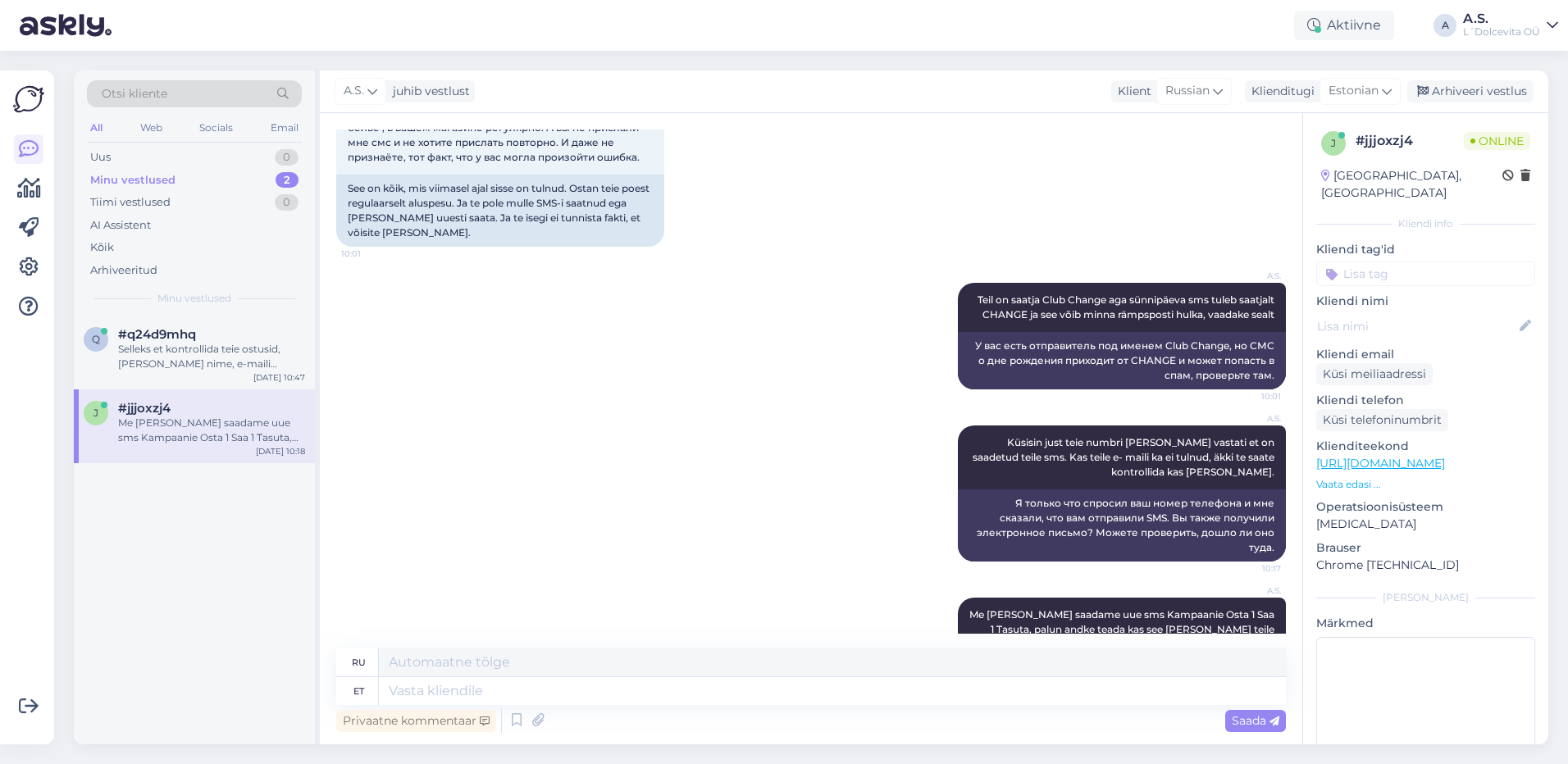
scroll to position [2786, 0]
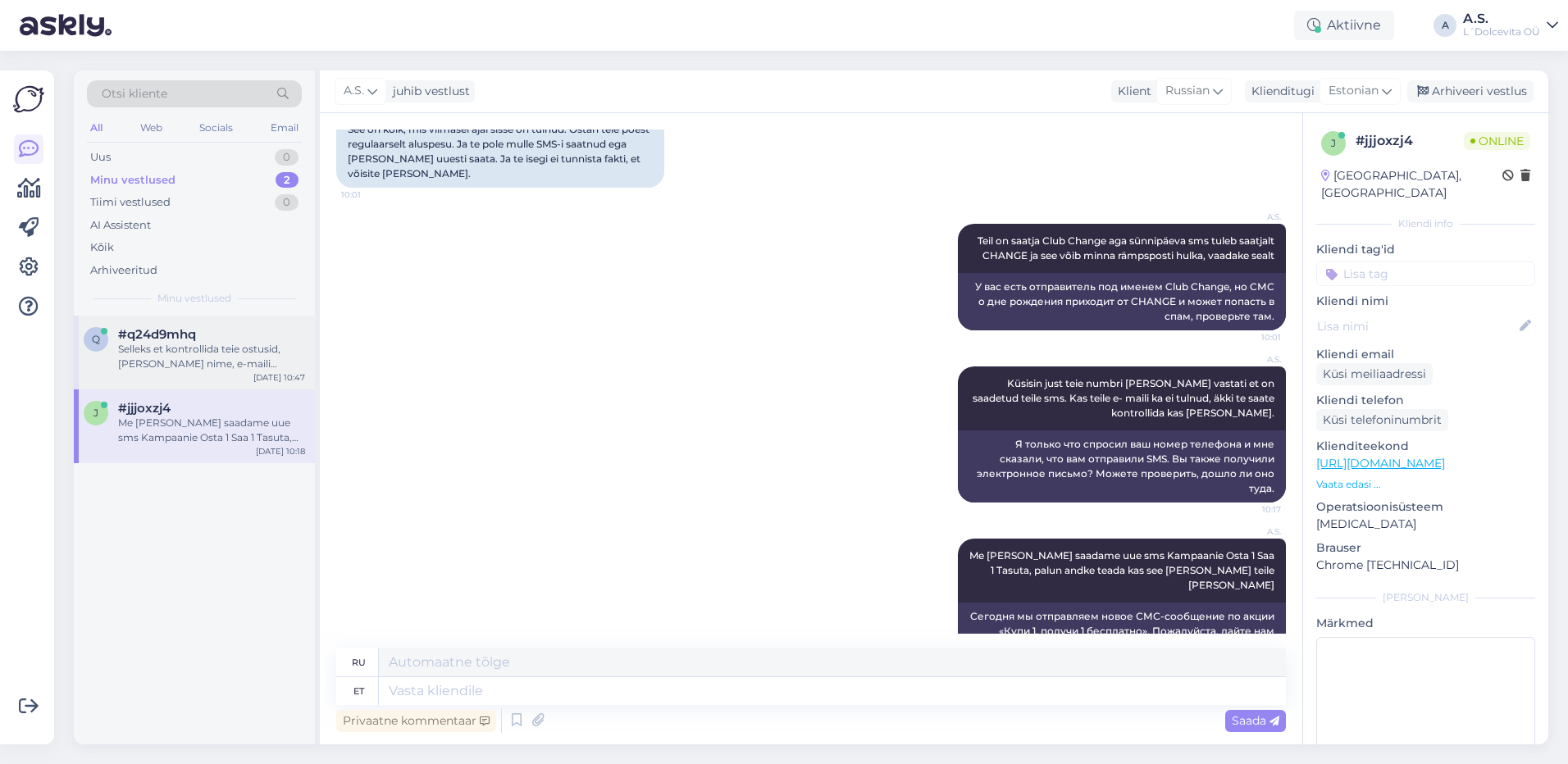
click at [225, 358] on div "Selleks et kontrollida teie ostusid, [PERSON_NAME] nime, e-maili [PERSON_NAME] …" at bounding box center [211, 356] width 187 height 29
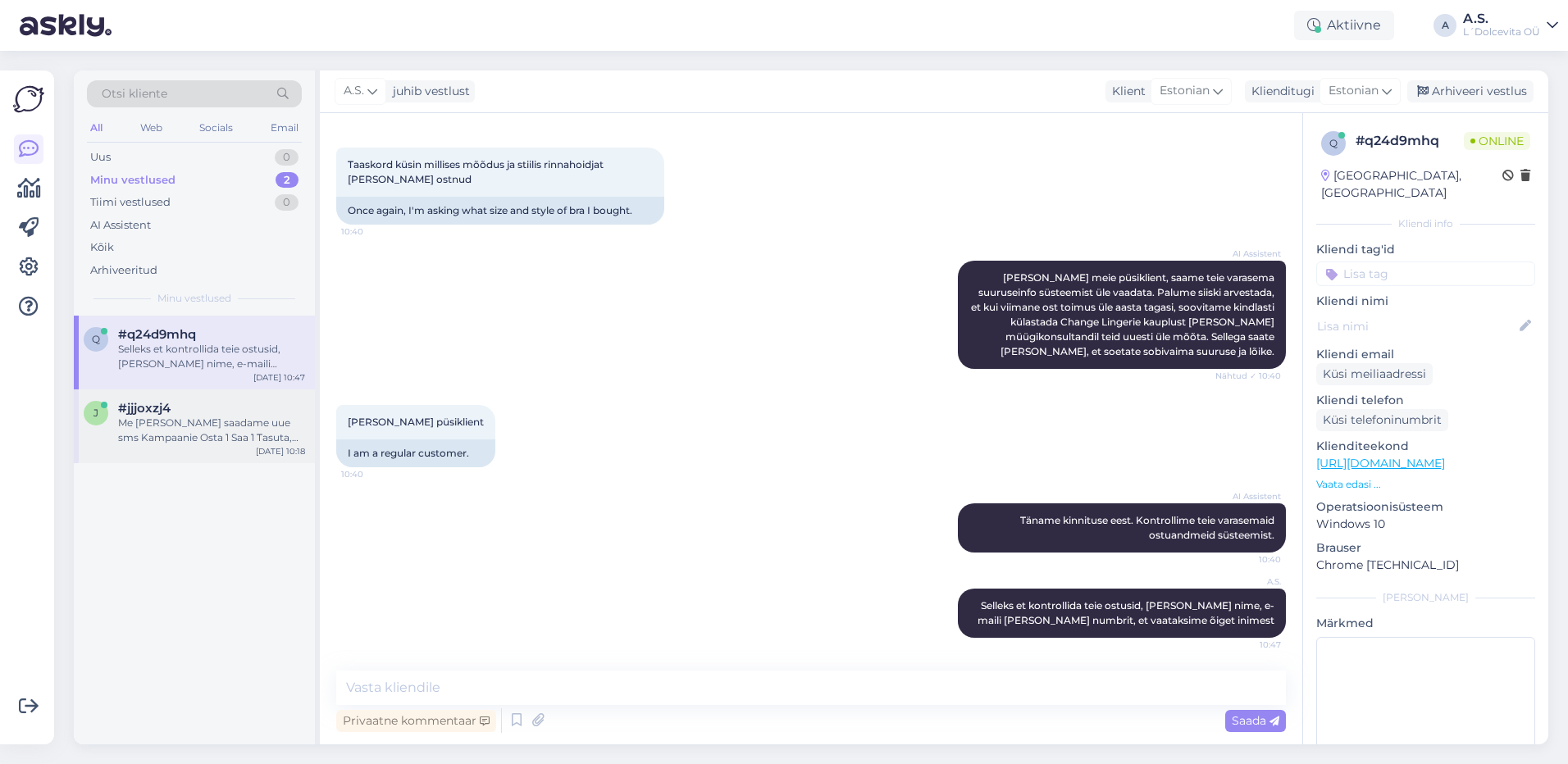
click at [194, 419] on div "Me [PERSON_NAME] saadame uue sms Kampaanie Osta 1 Saa 1 Tasuta, palun andke tea…" at bounding box center [211, 430] width 187 height 29
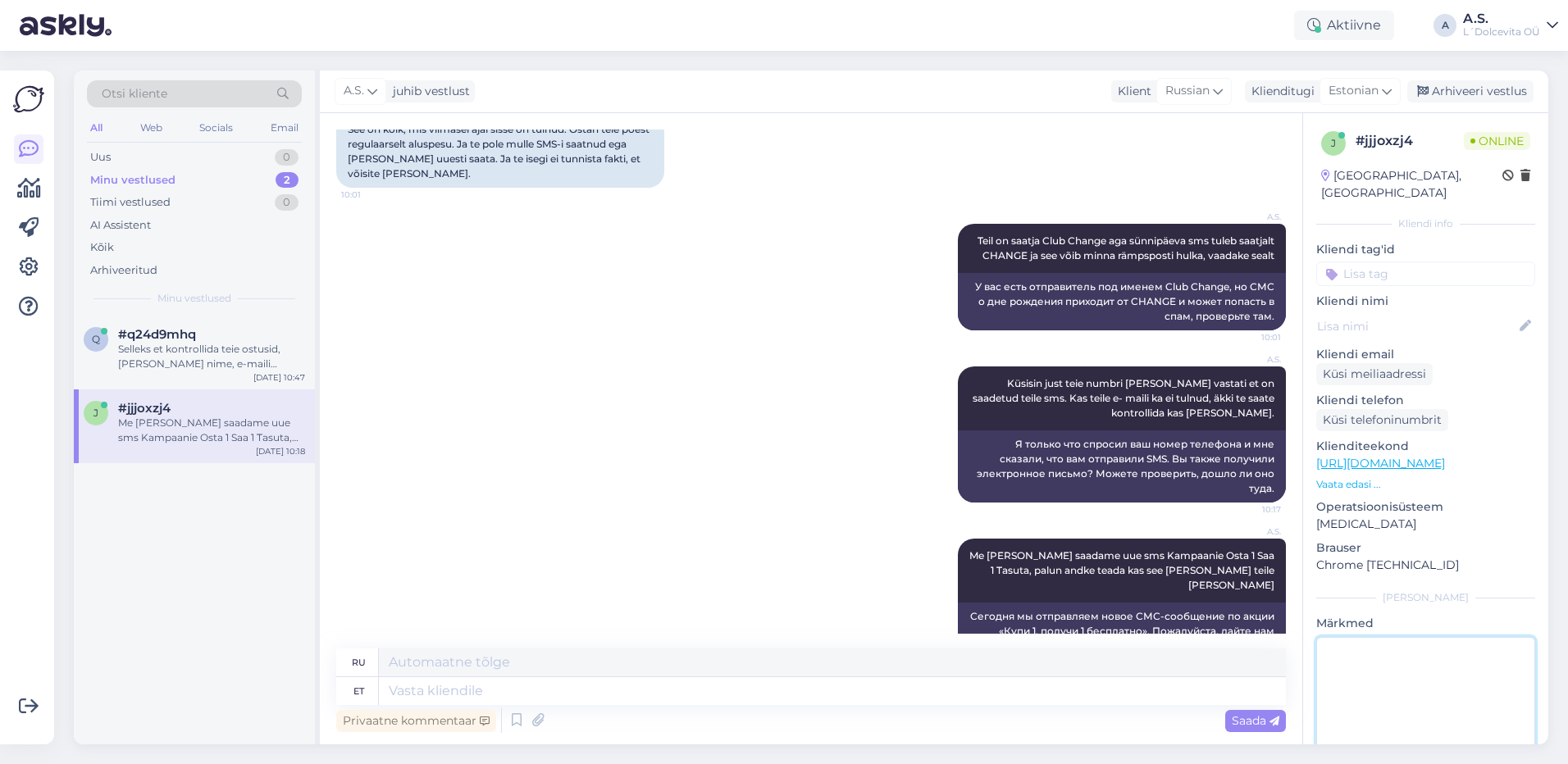
click at [1366, 646] on textarea at bounding box center [1425, 710] width 219 height 147
click at [217, 358] on div "[PERSON_NAME], [EMAIL_ADDRESS][DOMAIN_NAME] 56715322" at bounding box center [211, 356] width 187 height 29
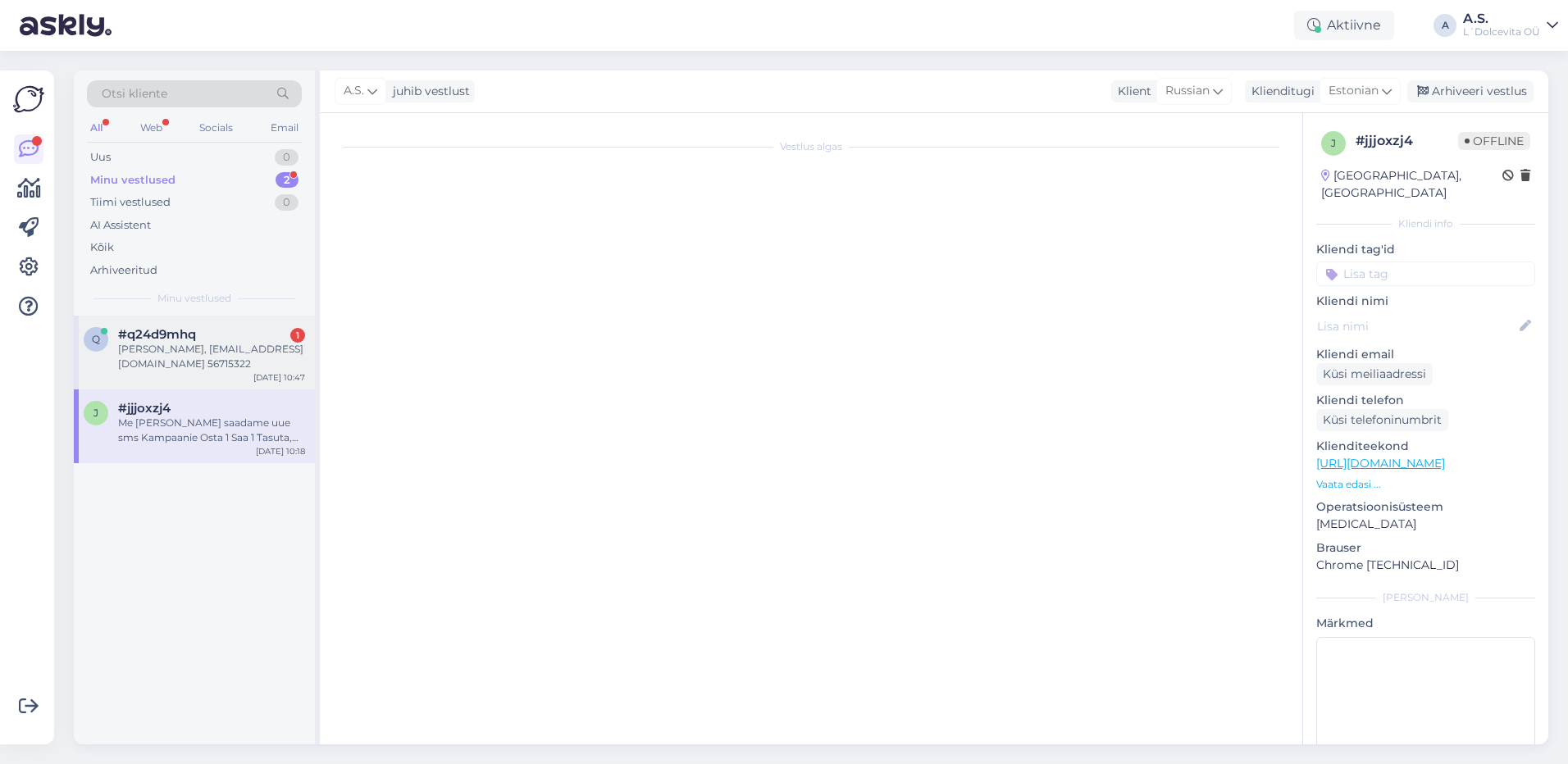
scroll to position [308, 0]
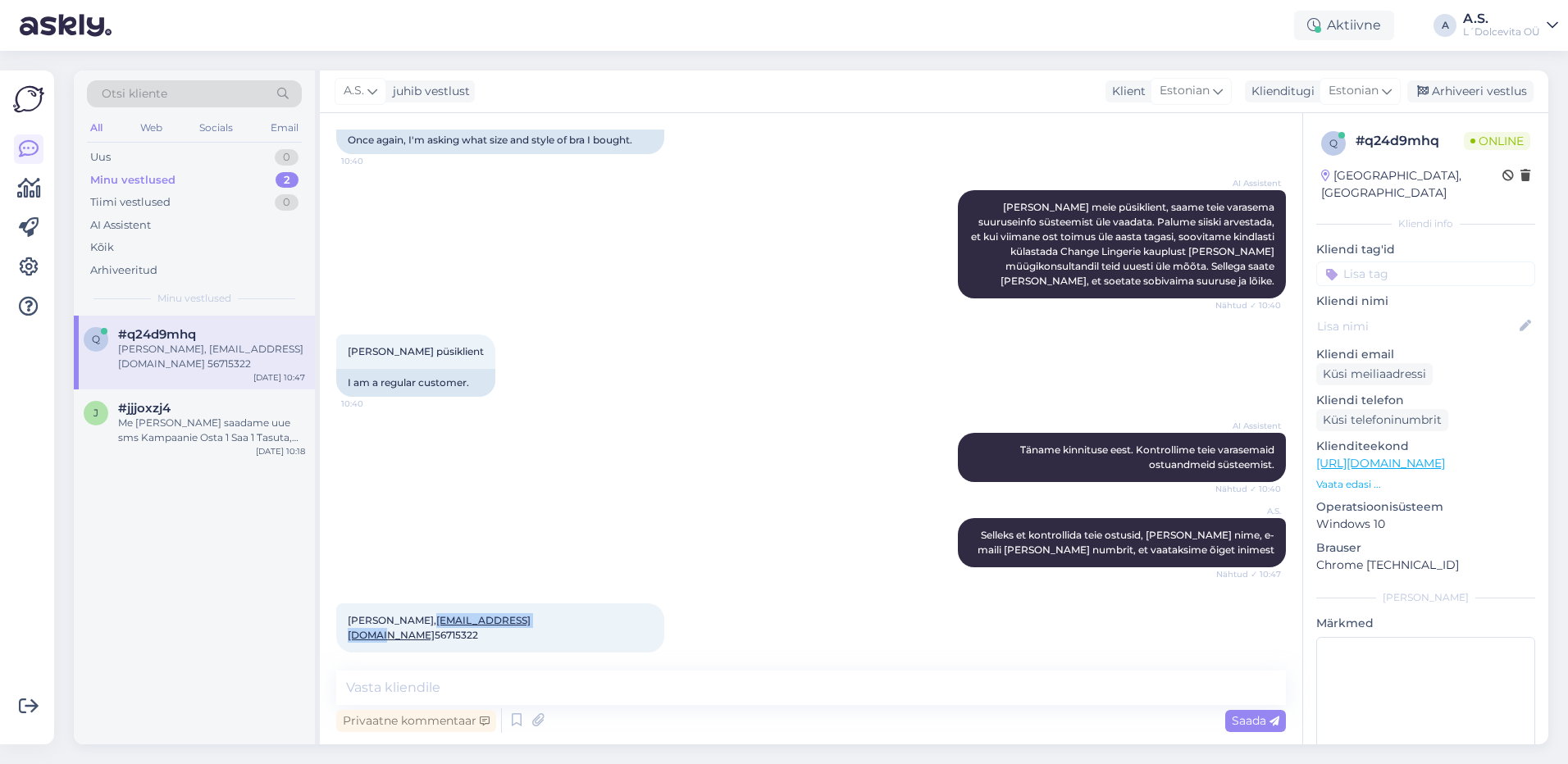
drag, startPoint x: 535, startPoint y: 625, endPoint x: 417, endPoint y: 619, distance: 118.2
click at [417, 619] on span "[PERSON_NAME], [EMAIL_ADDRESS][DOMAIN_NAME] 56715322" at bounding box center [439, 627] width 183 height 27
copy link "[EMAIL_ADDRESS][DOMAIN_NAME]"
click at [574, 681] on textarea at bounding box center [811, 688] width 950 height 35
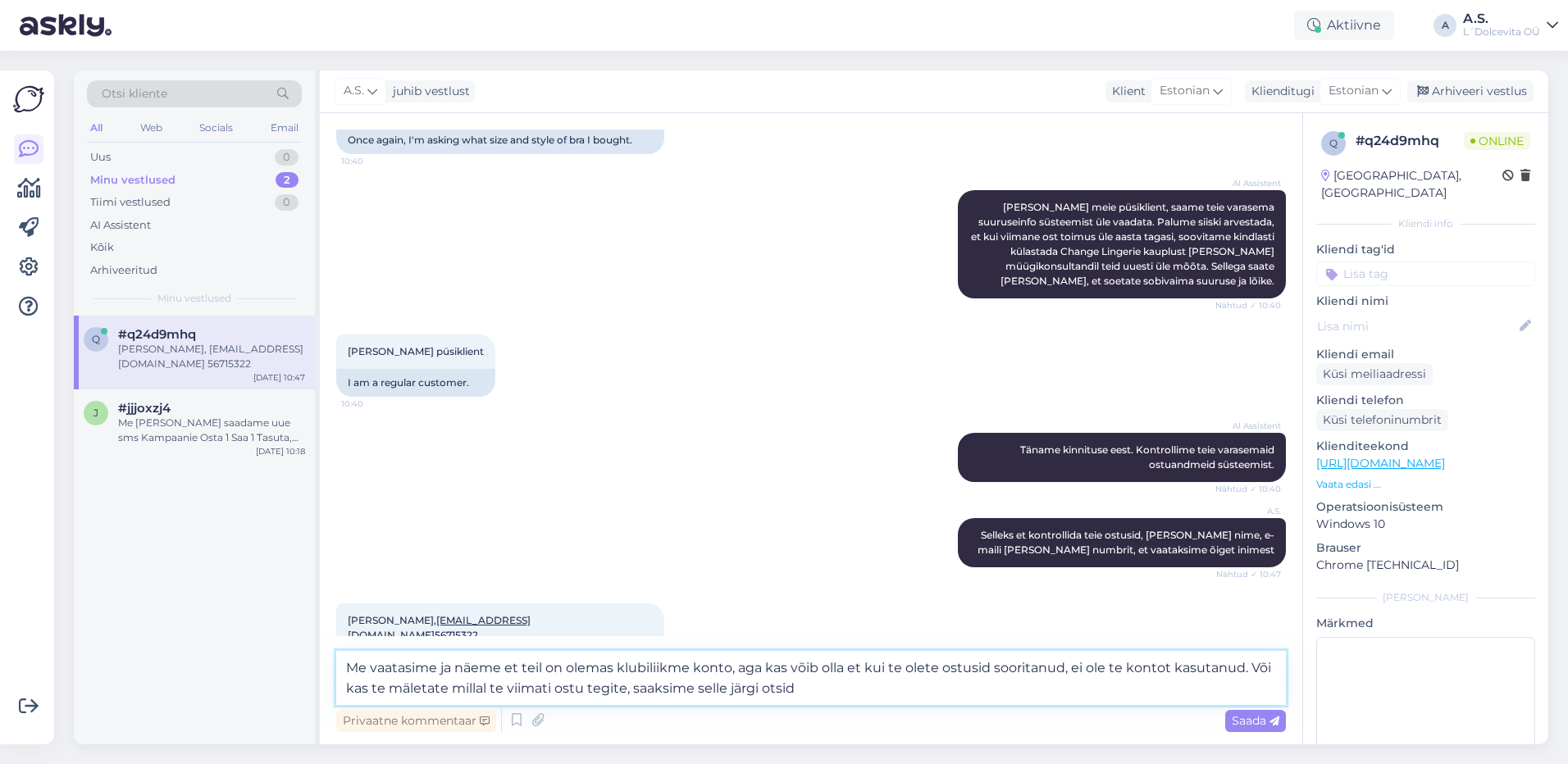
type textarea "Me vaatasime ja näeme et teil on olemas klubiliikme konto, aga kas võib olla et…"
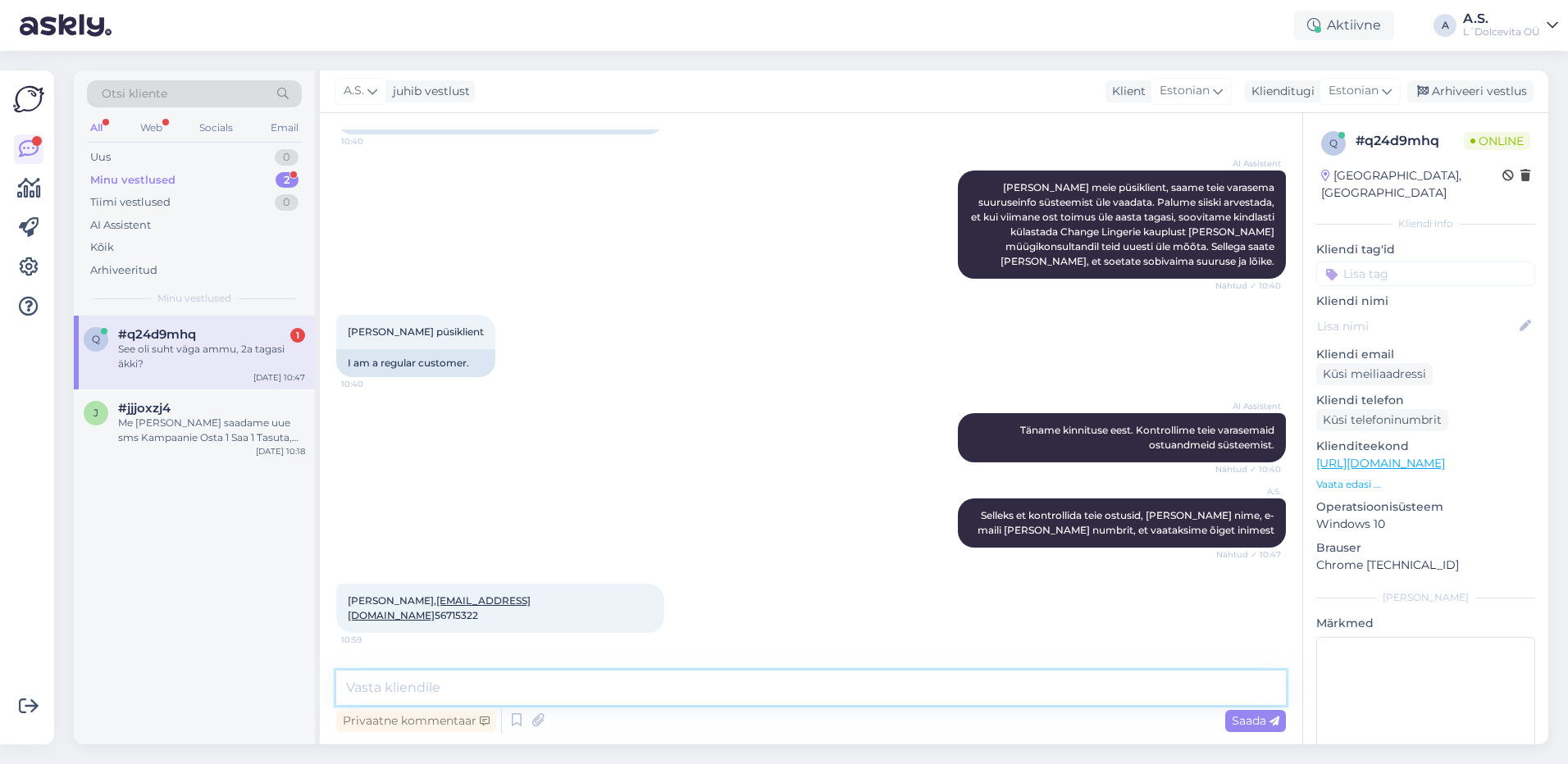
scroll to position [494, 0]
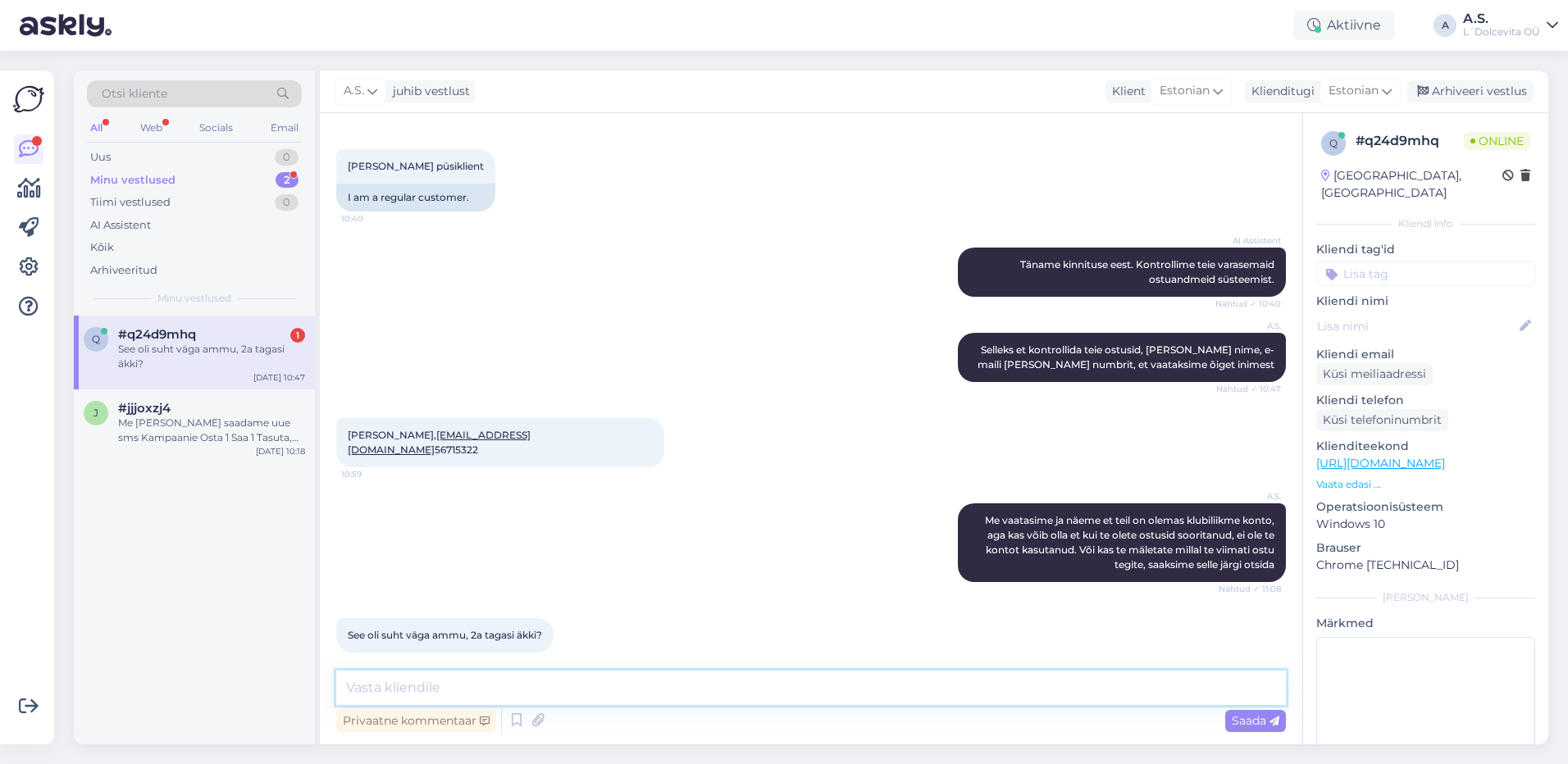
click at [589, 683] on textarea at bounding box center [811, 688] width 950 height 35
click at [354, 684] on textarea "selles võibki põhjus olla, et kaugemaid ostusid ta ei [PERSON_NAME]." at bounding box center [811, 688] width 950 height 35
click at [812, 682] on textarea "Selles võibki põhjus olla, et kaugemaid ostusid ta ei [PERSON_NAME]." at bounding box center [811, 688] width 950 height 35
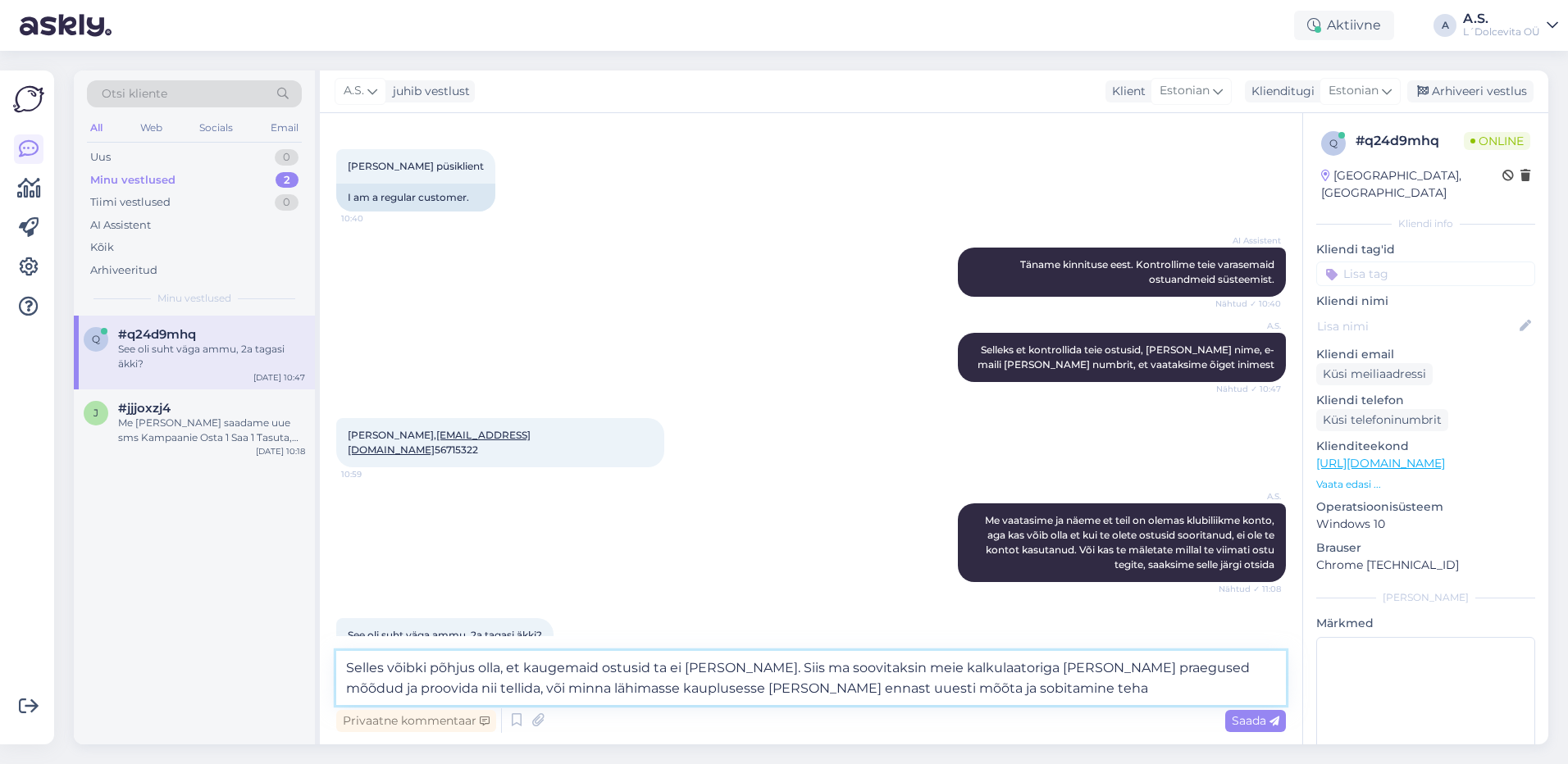
click at [1018, 663] on textarea "Selles võibki põhjus olla, et kaugemaid ostusid ta ei [PERSON_NAME]. Siis ma so…" at bounding box center [811, 677] width 950 height 54
paste textarea "[URL][DOMAIN_NAME]"
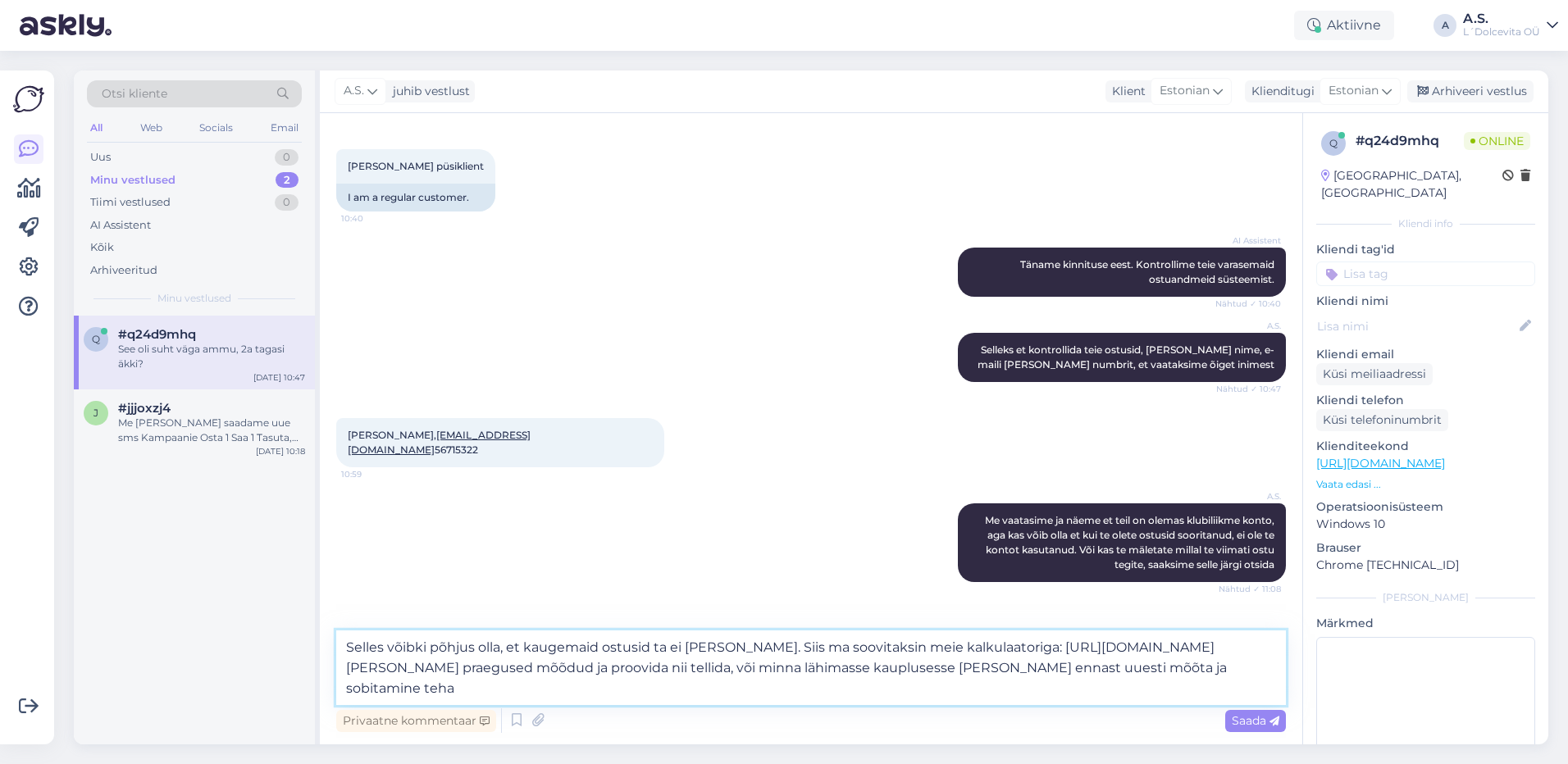
click at [743, 698] on textarea "Selles võibki põhjus olla, et kaugemaid ostusid ta ei [PERSON_NAME]. Siis ma so…" at bounding box center [811, 668] width 950 height 75
type textarea "Selles võibki põhjus olla, et kaugemaid ostusid ta ei [PERSON_NAME]. Siis ma so…"
click at [1244, 726] on span "Saada" at bounding box center [1255, 720] width 47 height 15
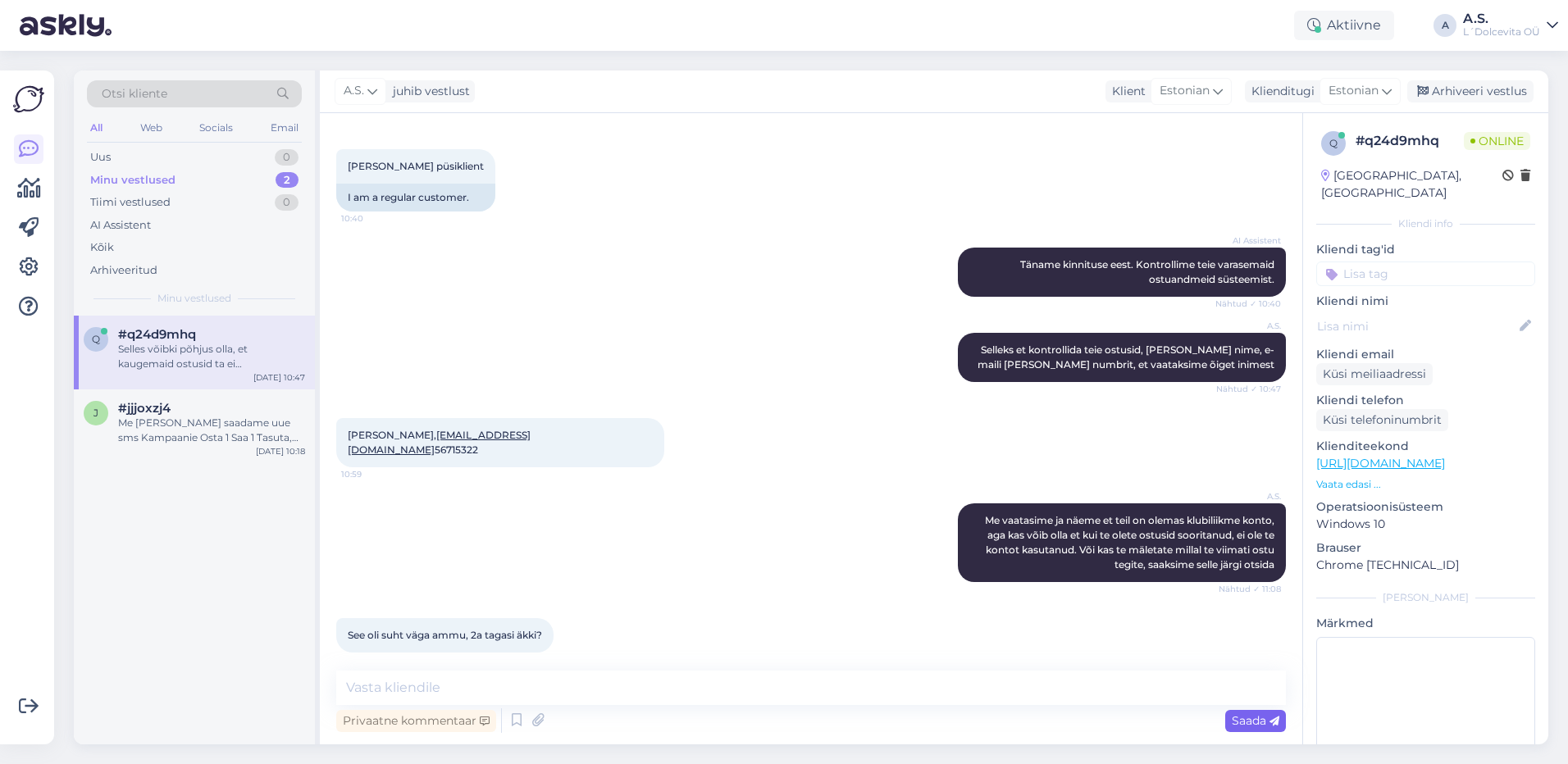
scroll to position [638, 0]
